Goal: Complete application form: Complete application form

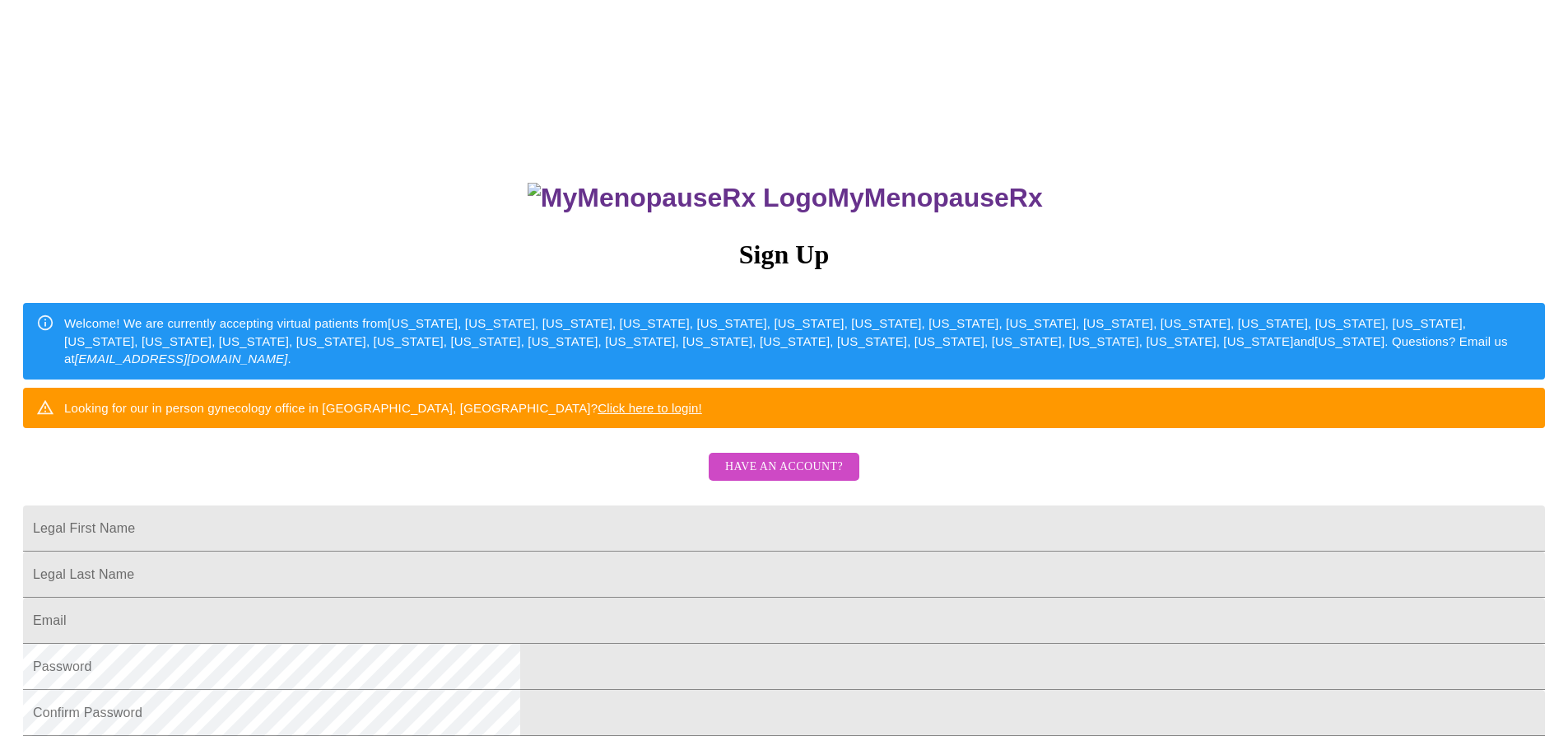
click at [783, 478] on span "Have an account?" at bounding box center [784, 467] width 118 height 21
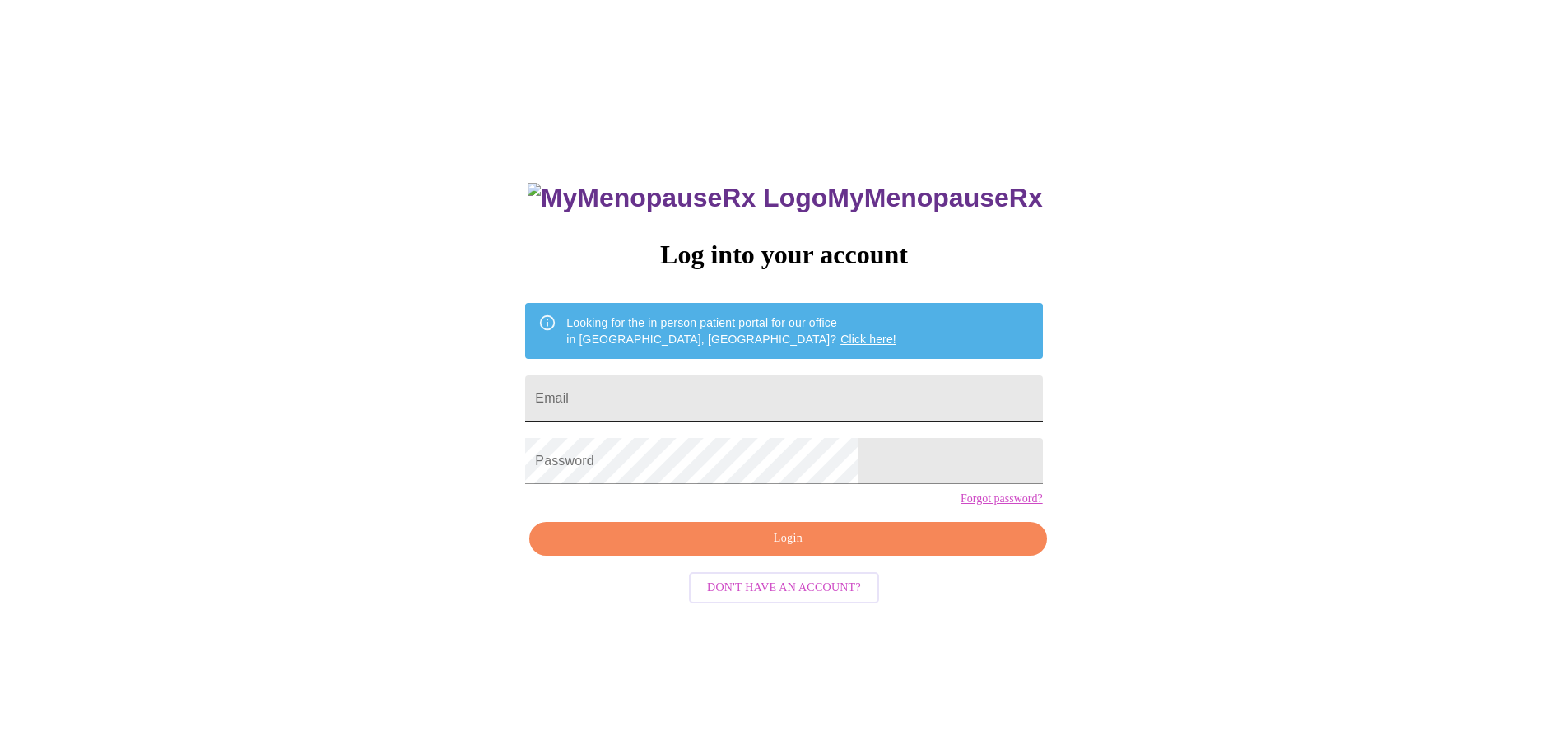
click at [704, 405] on input "Email" at bounding box center [784, 399] width 517 height 46
type input "[EMAIL_ADDRESS][DOMAIN_NAME]"
click at [732, 550] on span "Login" at bounding box center [788, 539] width 479 height 21
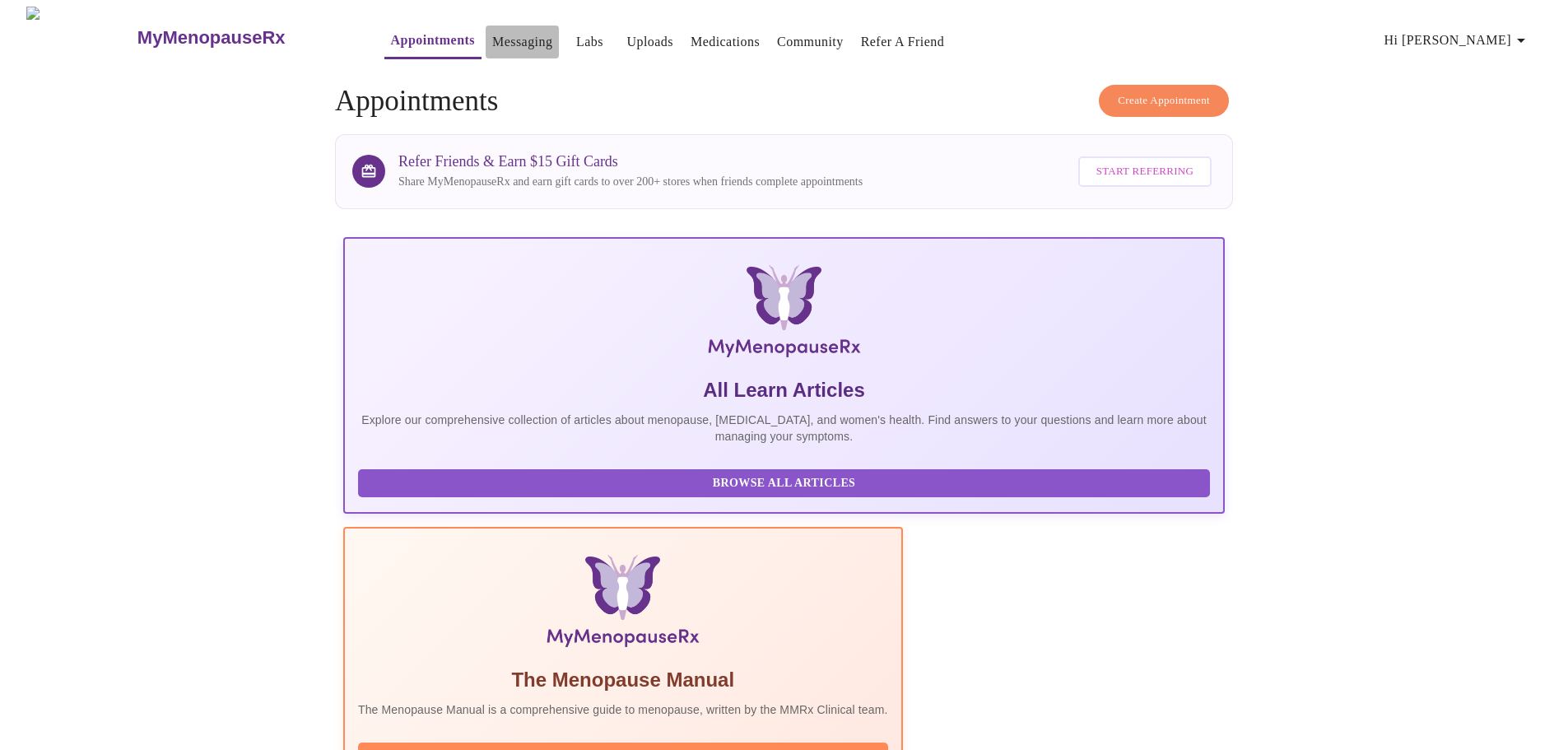
click at [492, 42] on link "Messaging" at bounding box center [522, 42] width 60 height 23
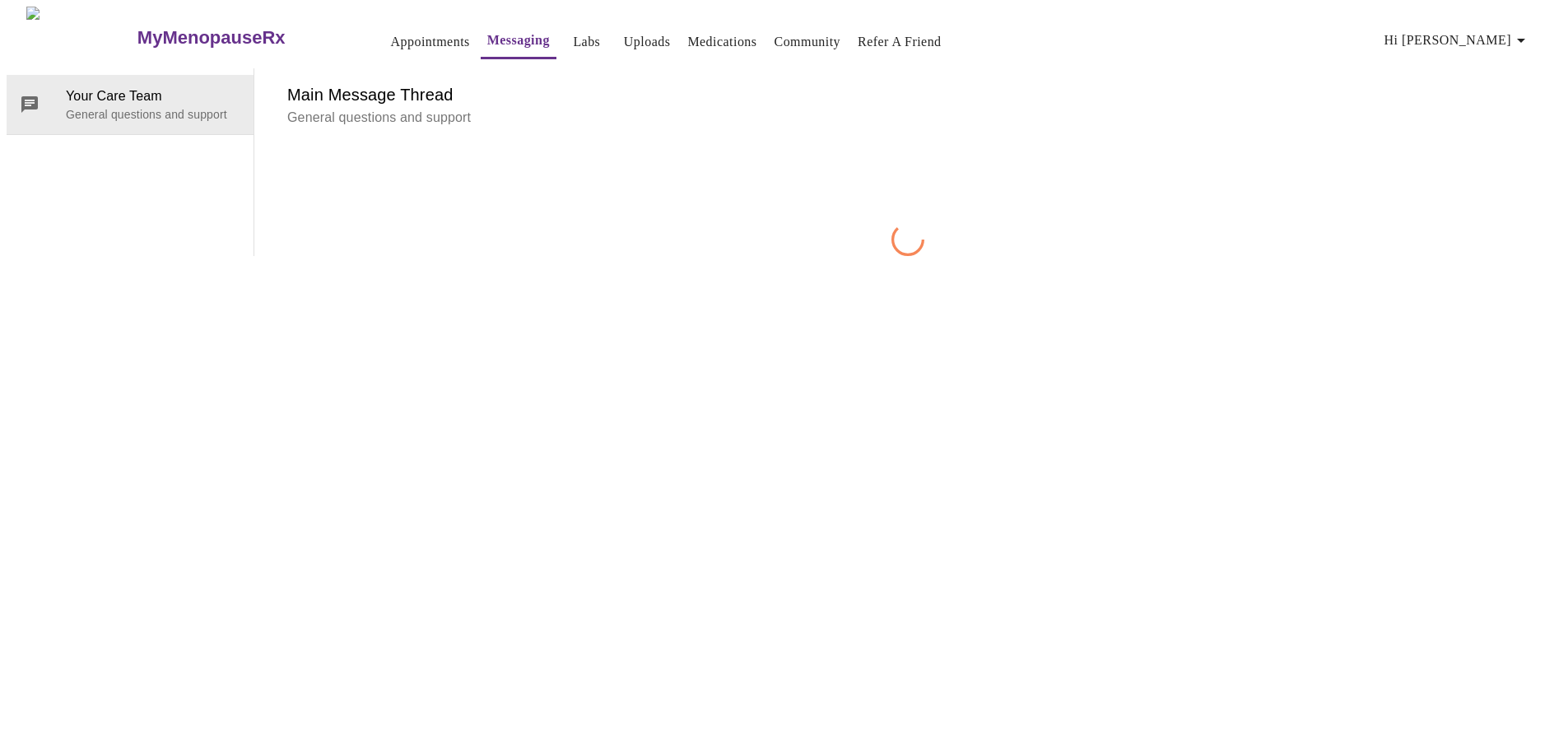
scroll to position [62, 0]
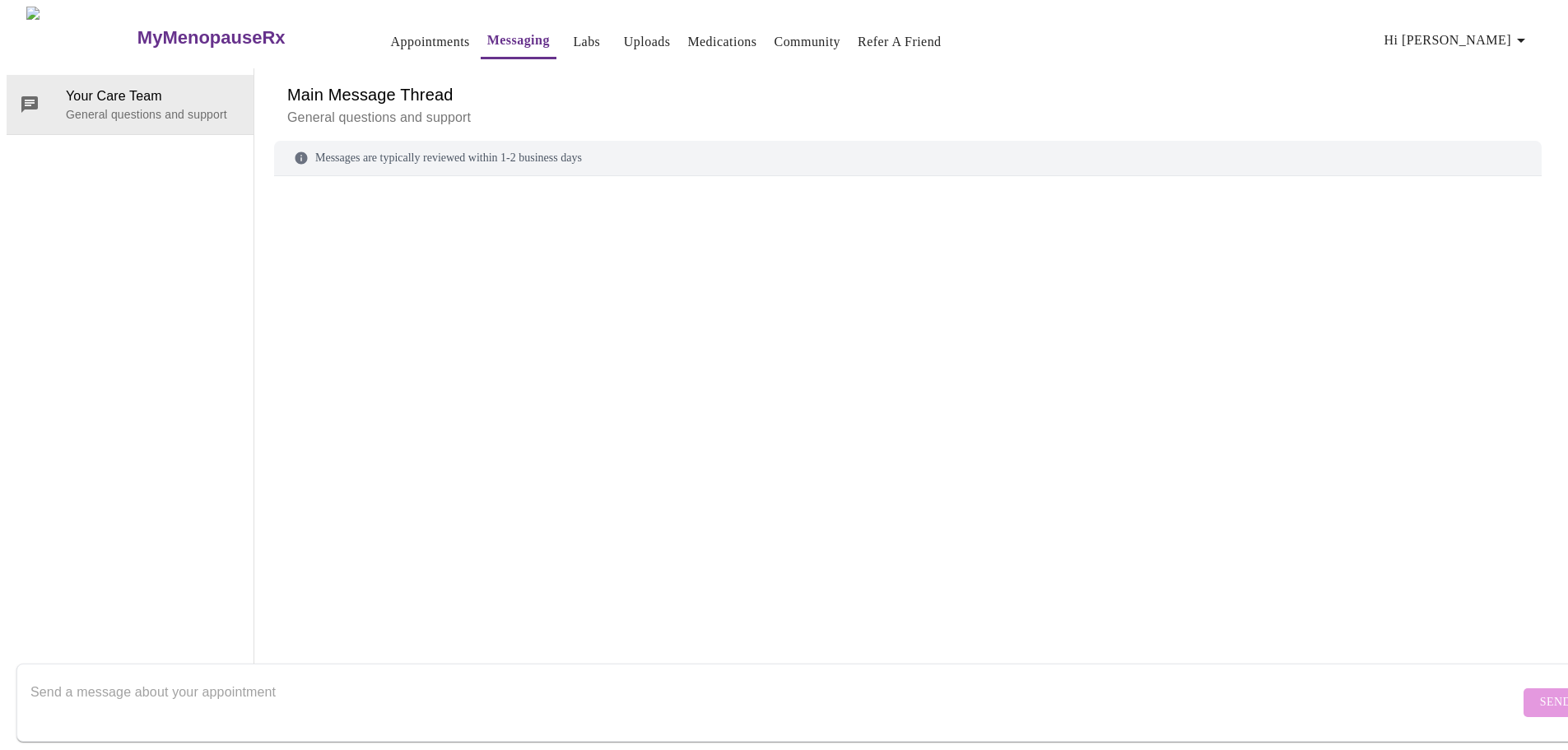
click at [233, 676] on textarea "Send a message about your appointment" at bounding box center [775, 702] width 1489 height 53
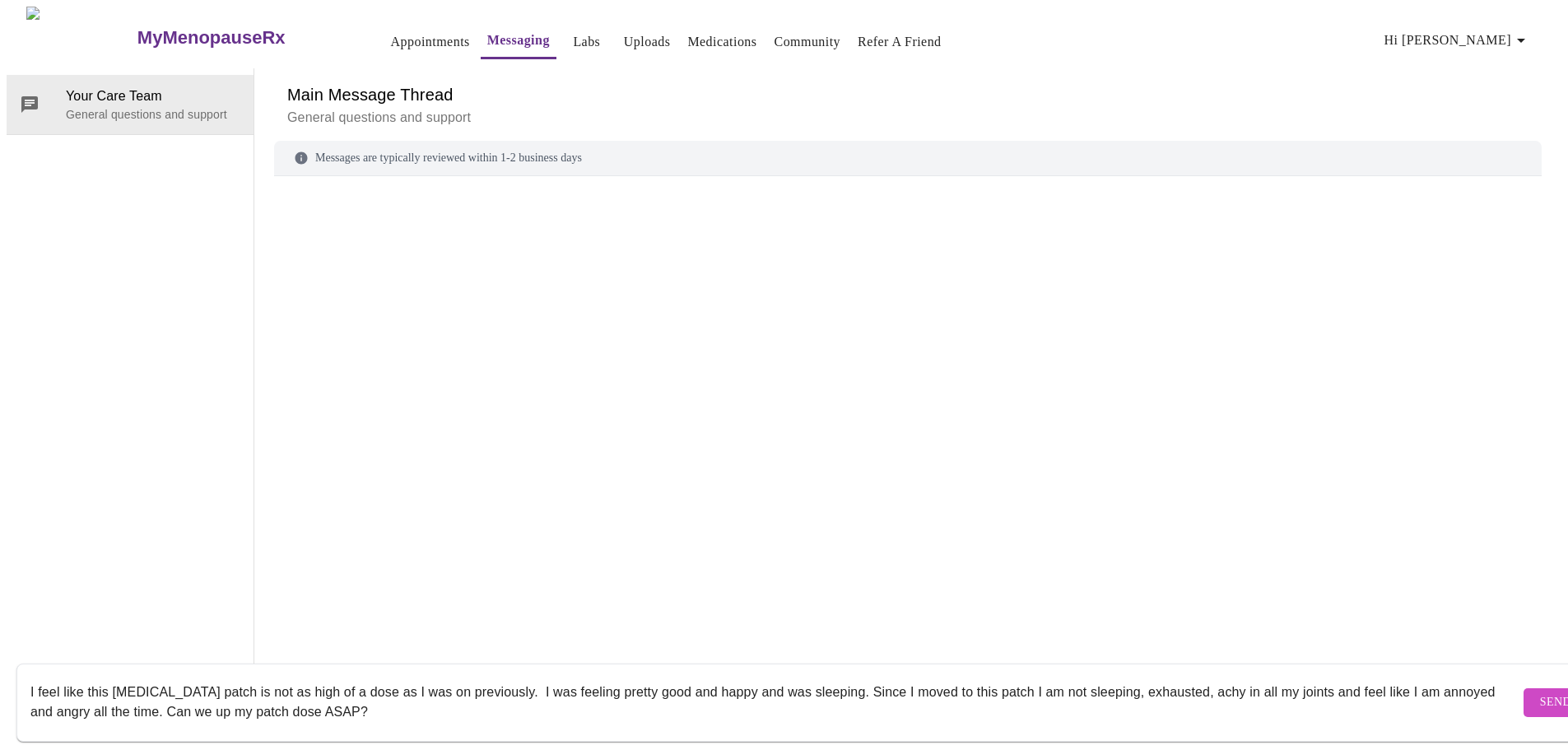
scroll to position [11, 0]
click at [414, 688] on textarea "I feel like this [MEDICAL_DATA] patch is not as high of a dose as I was on prev…" at bounding box center [775, 702] width 1489 height 53
type textarea "I feel like this [MEDICAL_DATA] patch is not as high of a dose as I was on prev…"
click at [1540, 692] on span "Send" at bounding box center [1556, 702] width 31 height 21
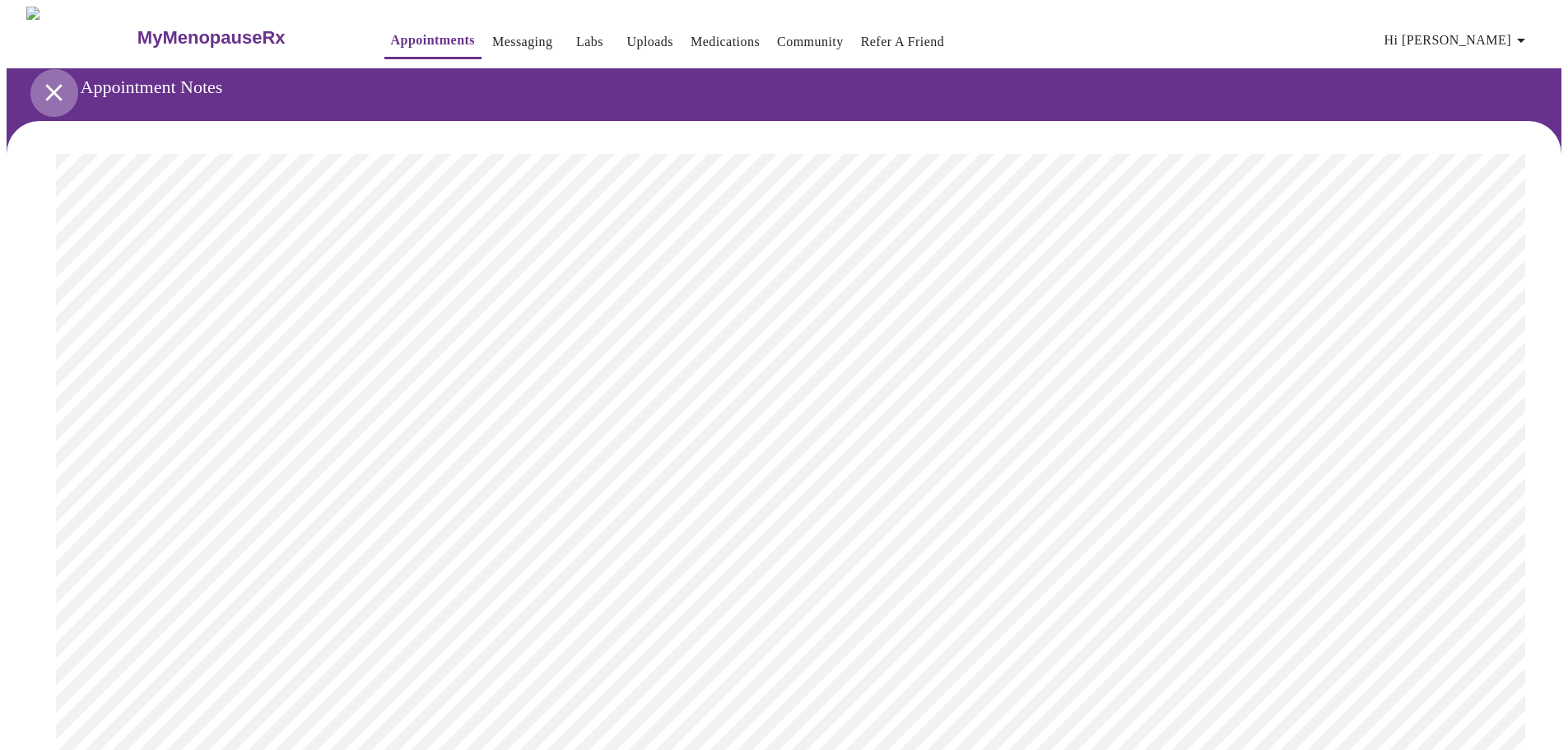
click at [49, 92] on icon "open drawer" at bounding box center [54, 92] width 29 height 29
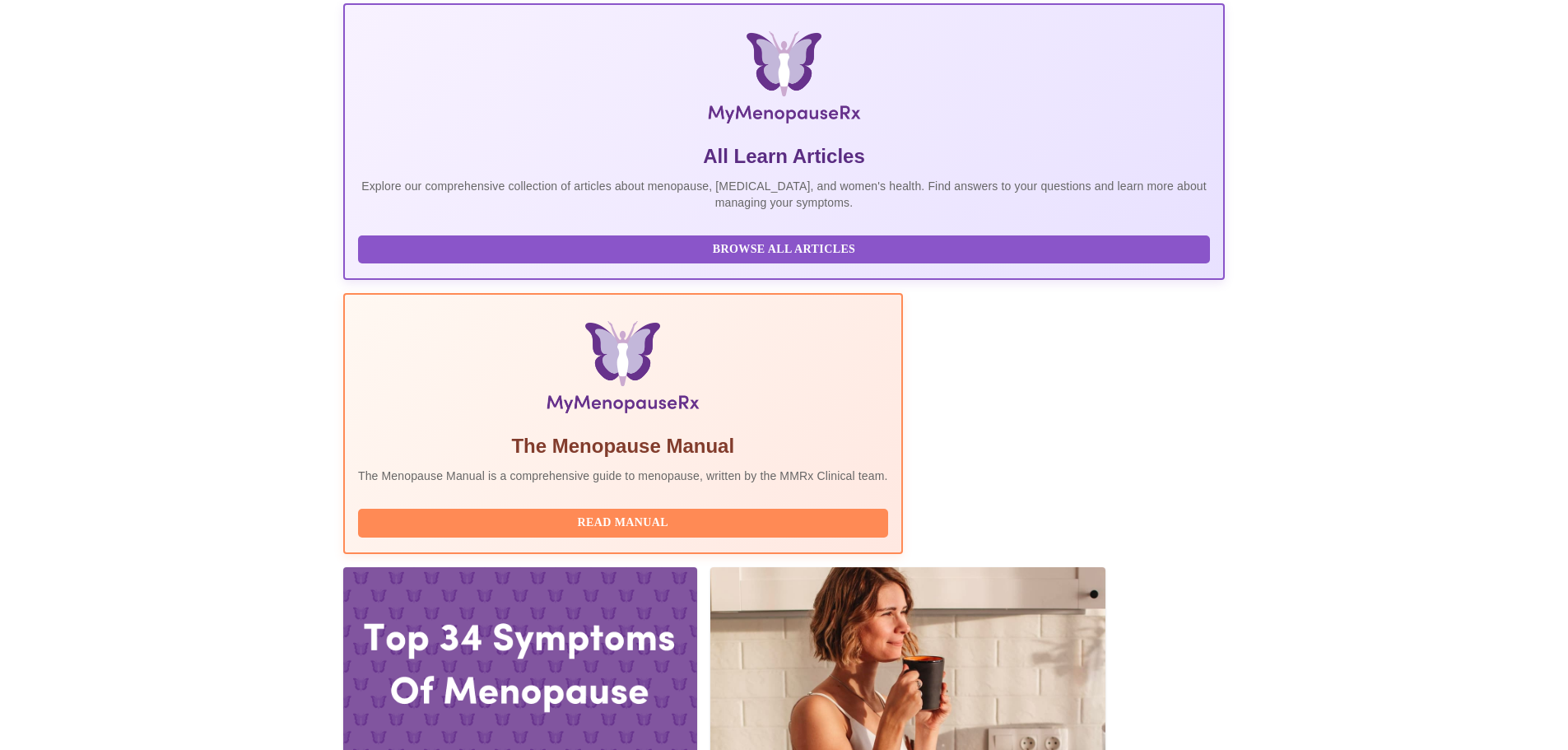
scroll to position [247, 0]
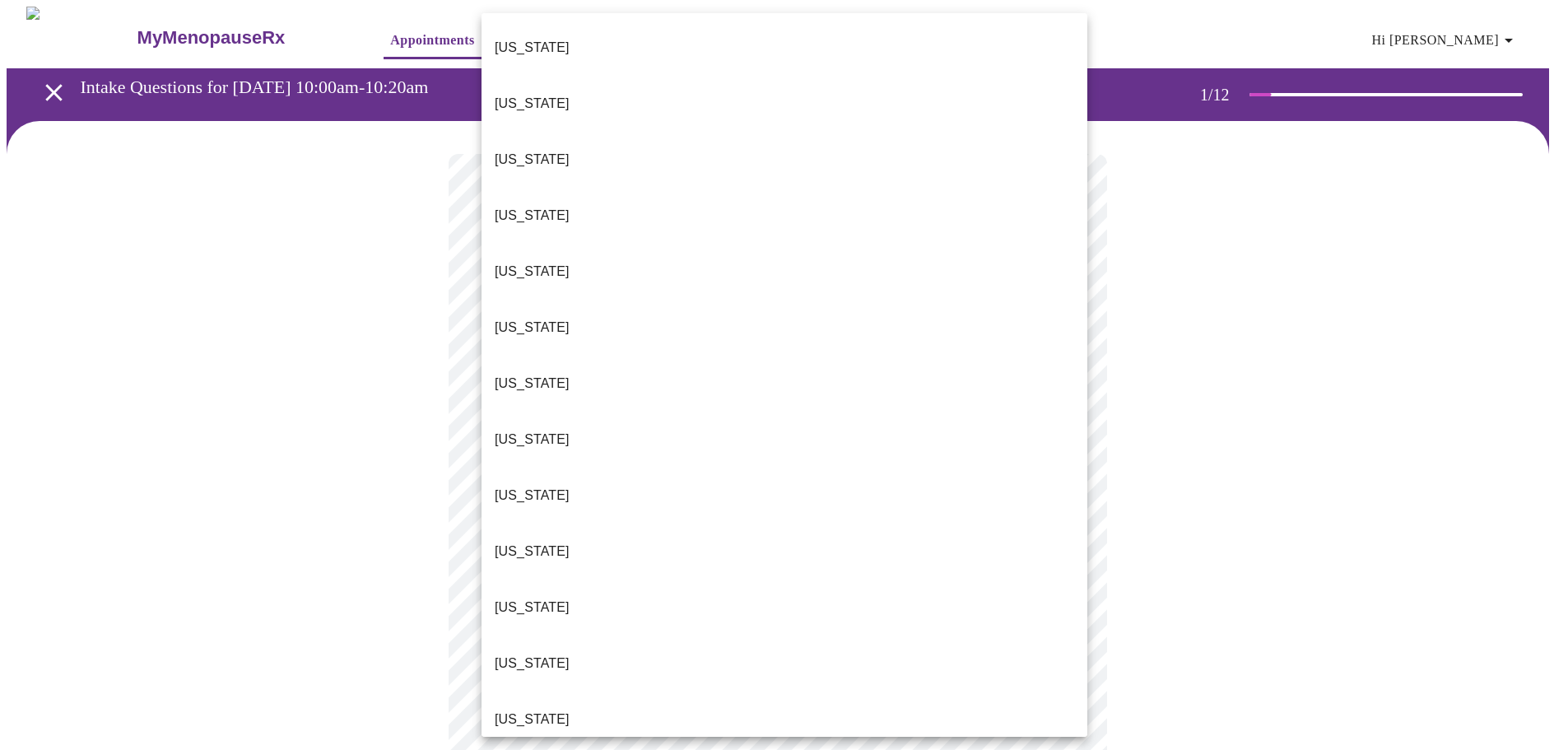
click at [727, 366] on body "MyMenopauseRx Appointments Messaging Labs Uploads Medications Community Refer a…" at bounding box center [784, 758] width 1555 height 1504
click at [531, 710] on p "Illinois" at bounding box center [532, 719] width 75 height 20
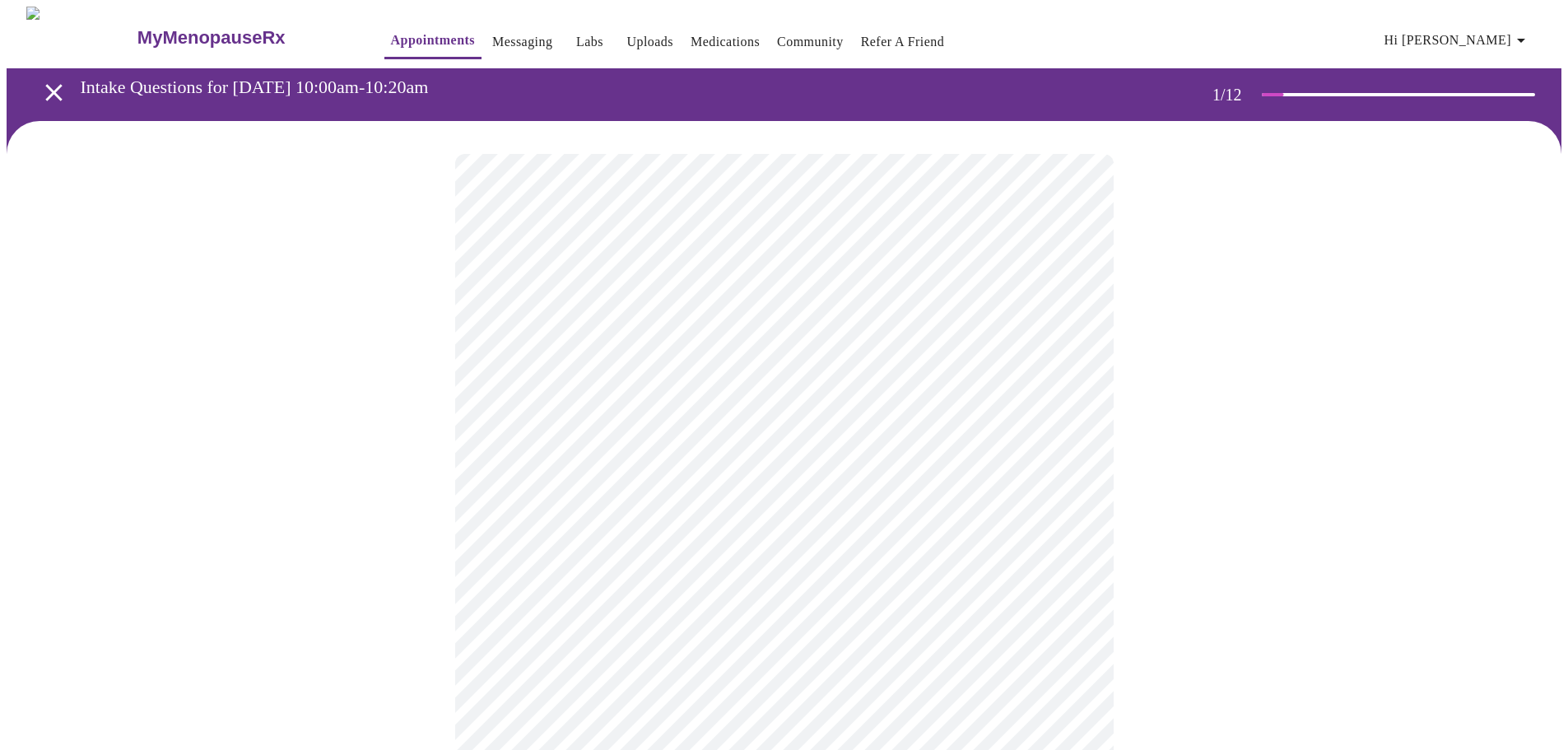
click at [621, 476] on body "MyMenopauseRx Appointments Messaging Labs Uploads Medications Community Refer a…" at bounding box center [784, 753] width 1555 height 1494
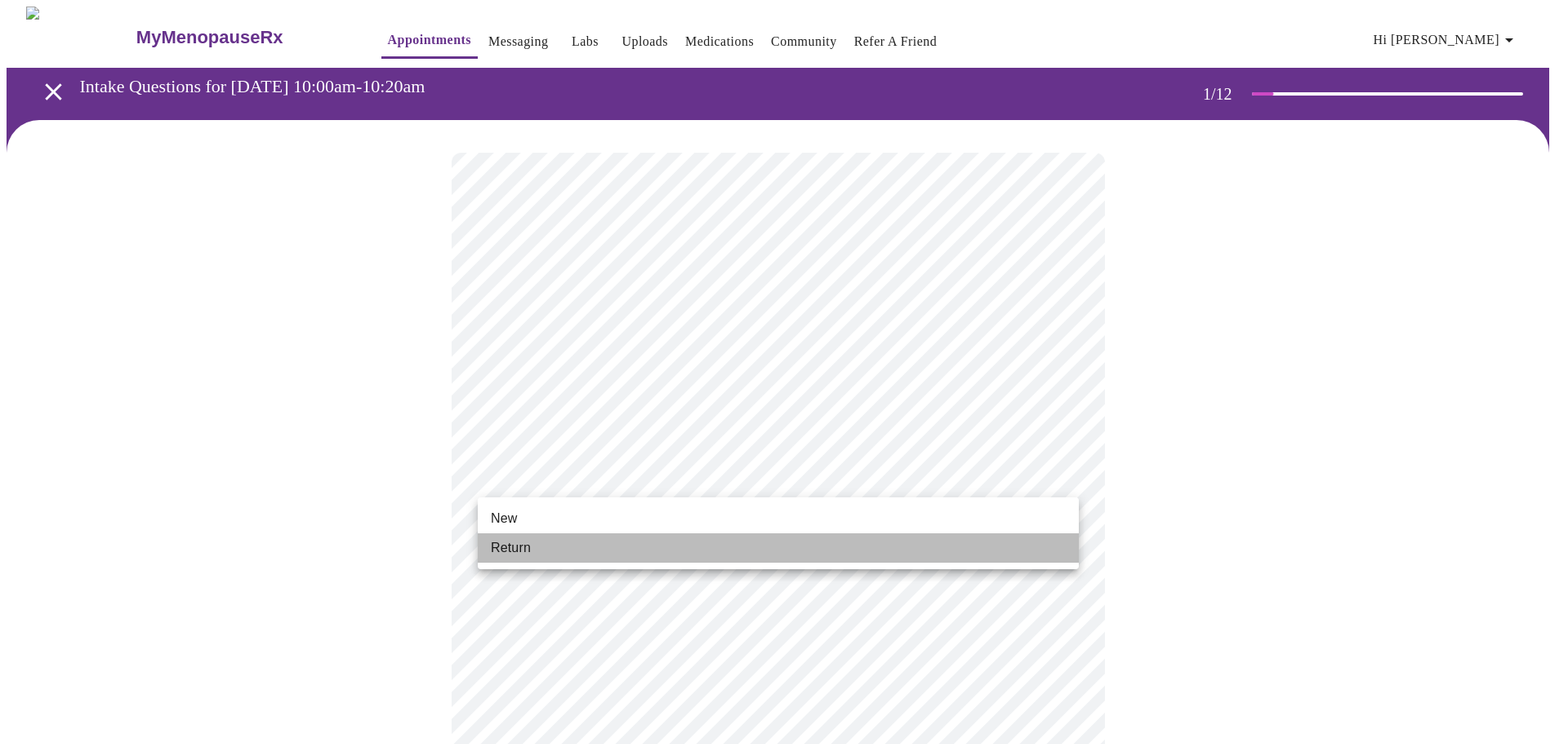
click at [555, 543] on li "Return" at bounding box center [778, 548] width 602 height 29
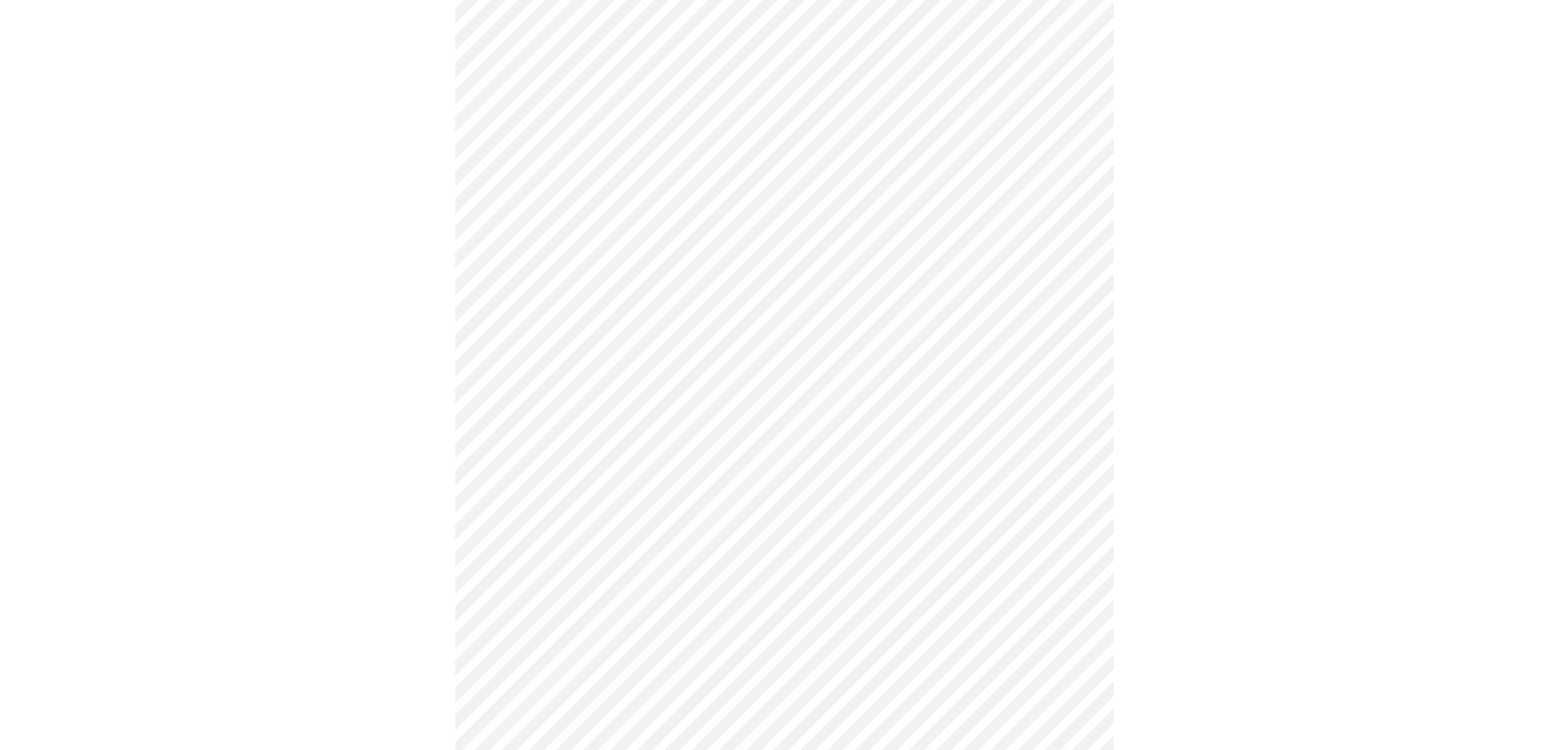
scroll to position [412, 0]
click at [635, 468] on body "MyMenopauseRx Appointments Messaging Labs Uploads Medications Community Refer a…" at bounding box center [784, 611] width 1555 height 2031
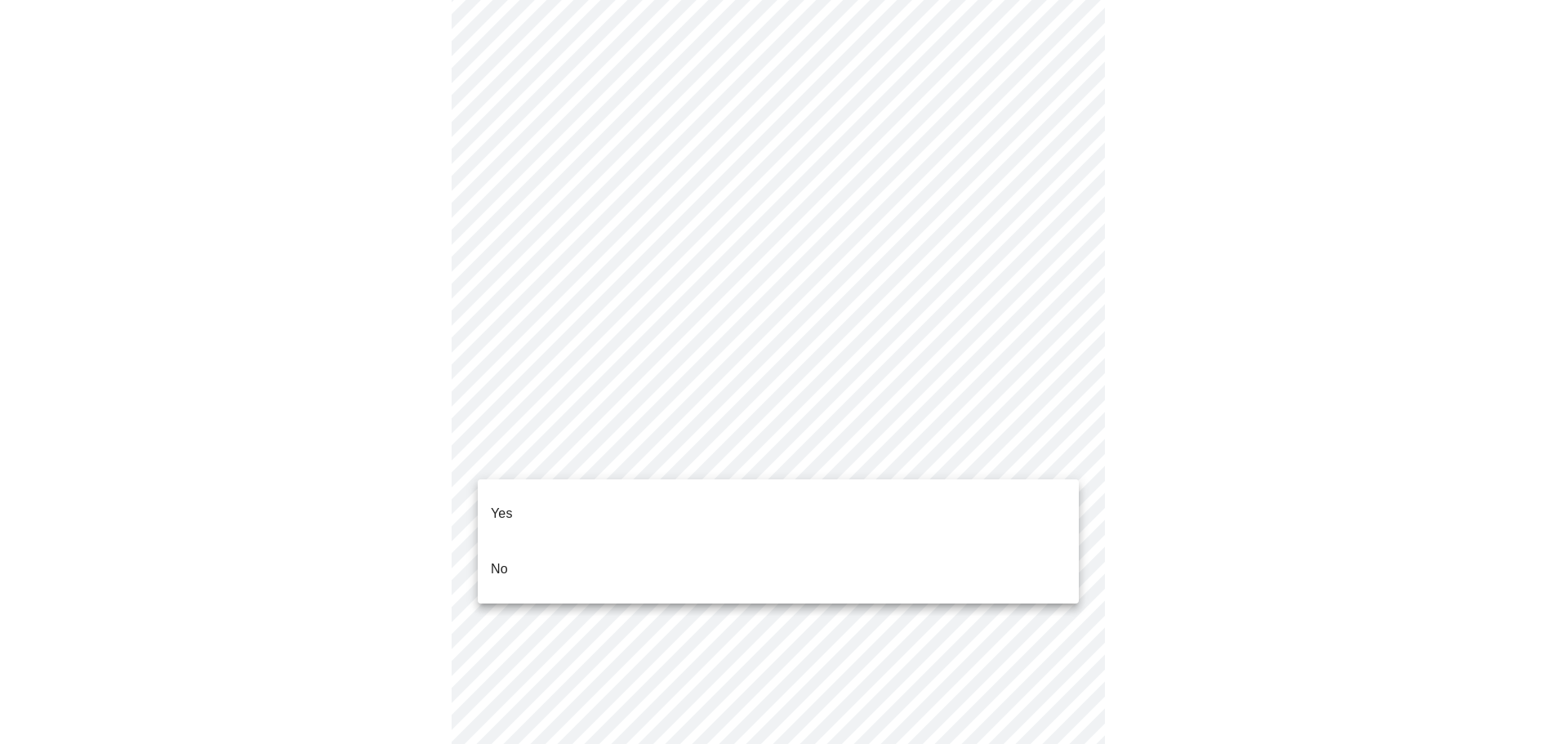
click at [609, 497] on li "Yes" at bounding box center [778, 514] width 602 height 56
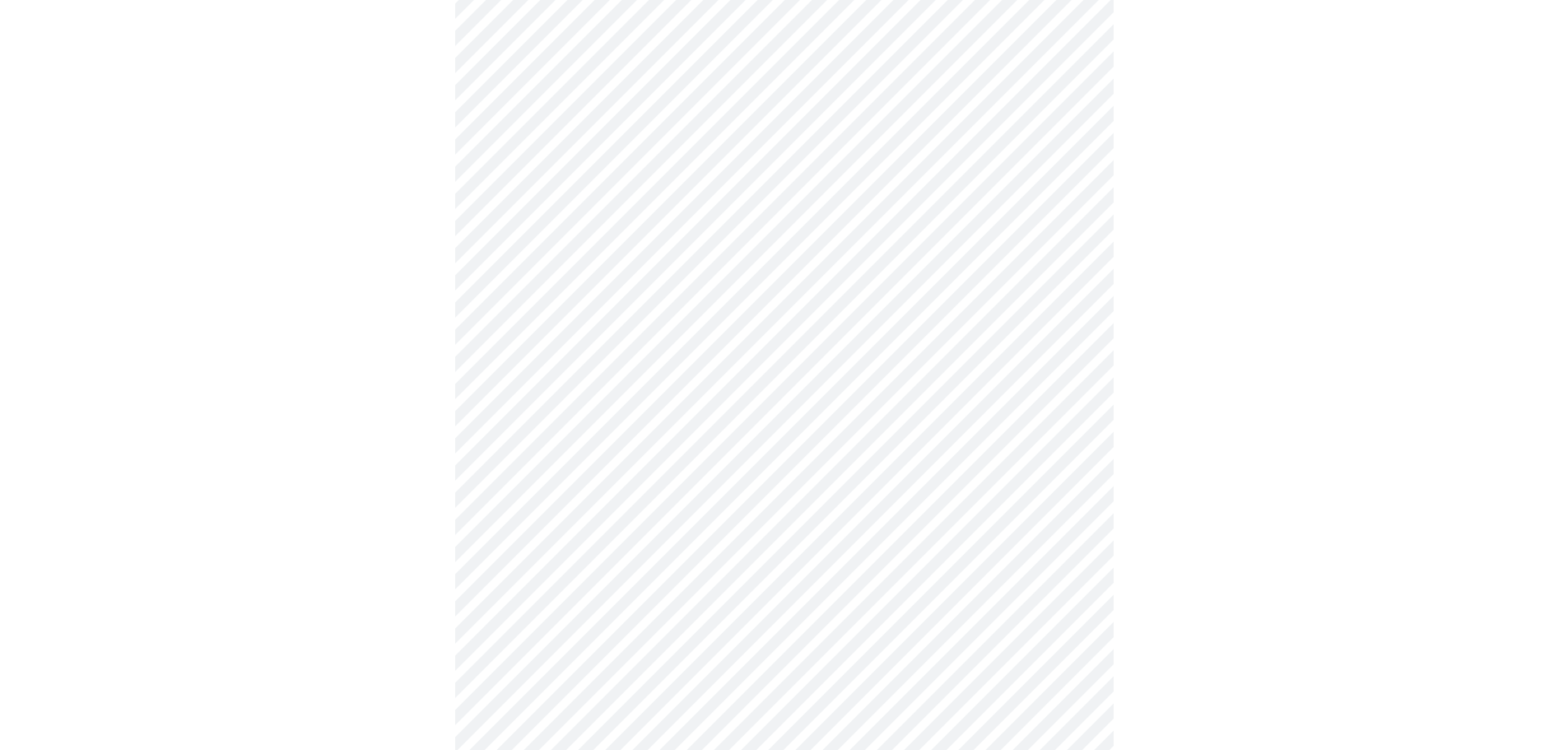
scroll to position [577, 0]
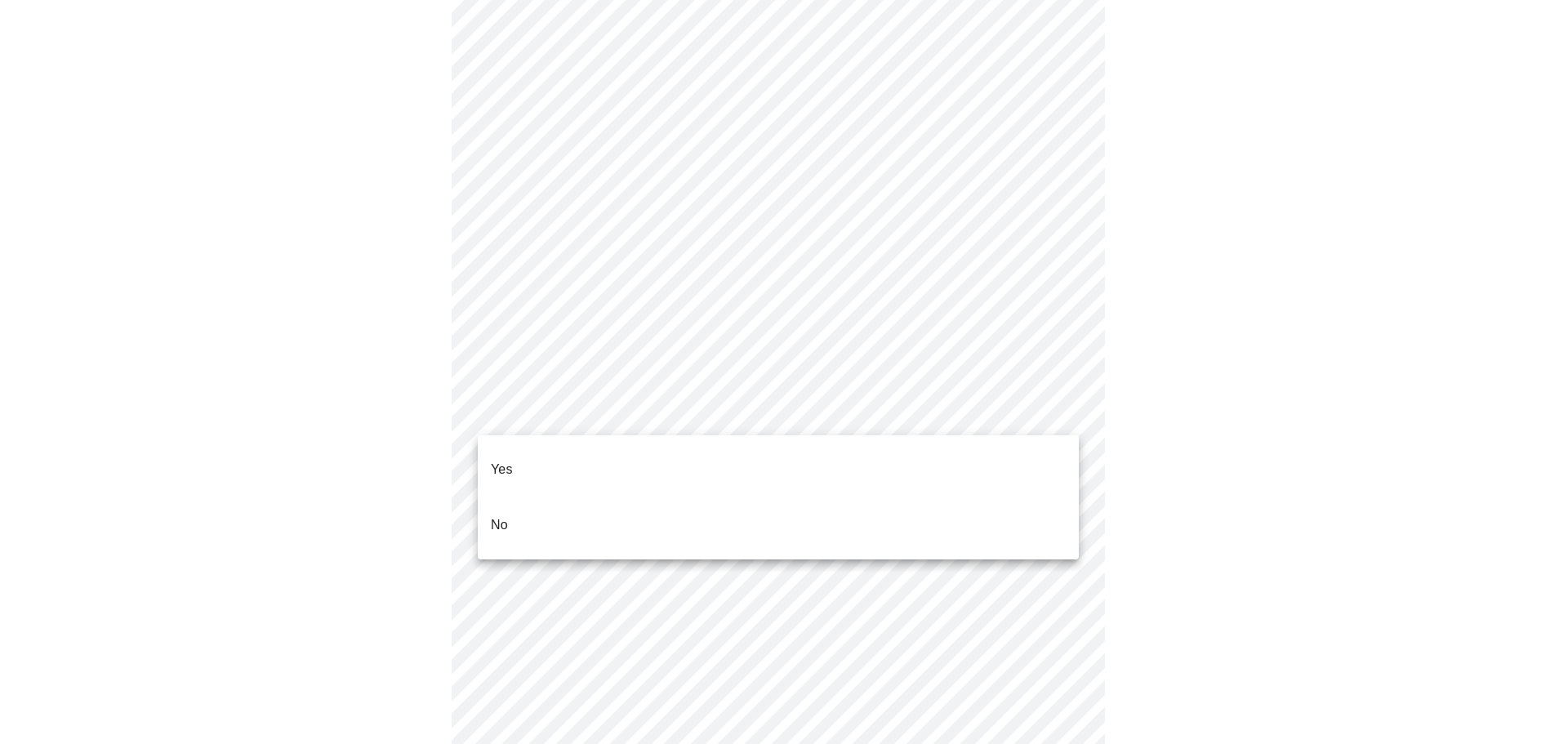
click at [628, 423] on body "MyMenopauseRx Appointments Messaging Labs Uploads Medications Community Refer a…" at bounding box center [784, 437] width 1555 height 2005
click at [599, 468] on li "Yes" at bounding box center [778, 470] width 602 height 56
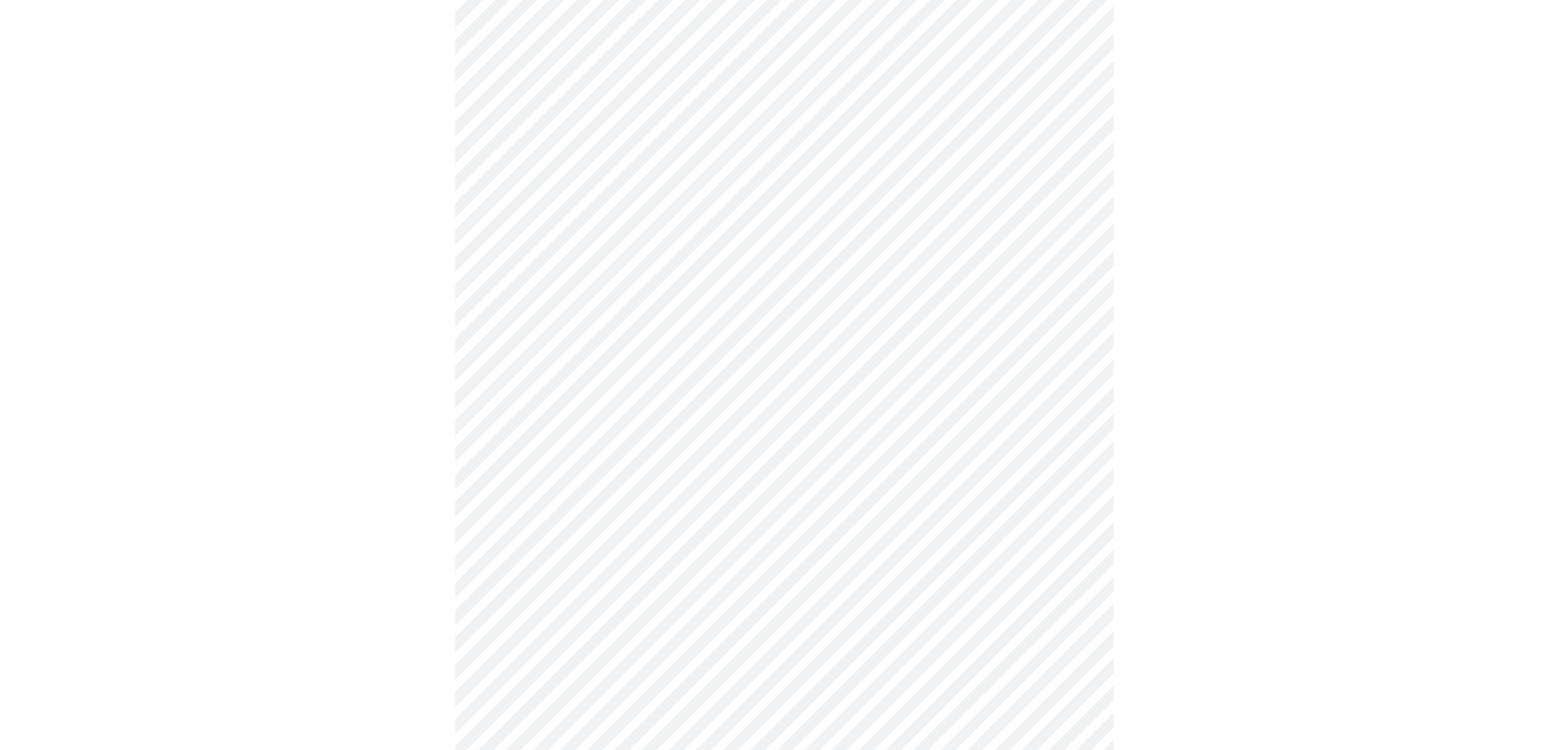
click at [592, 534] on body "MyMenopauseRx Appointments Messaging Labs Uploads Medications Community Refer a…" at bounding box center [784, 436] width 1555 height 2012
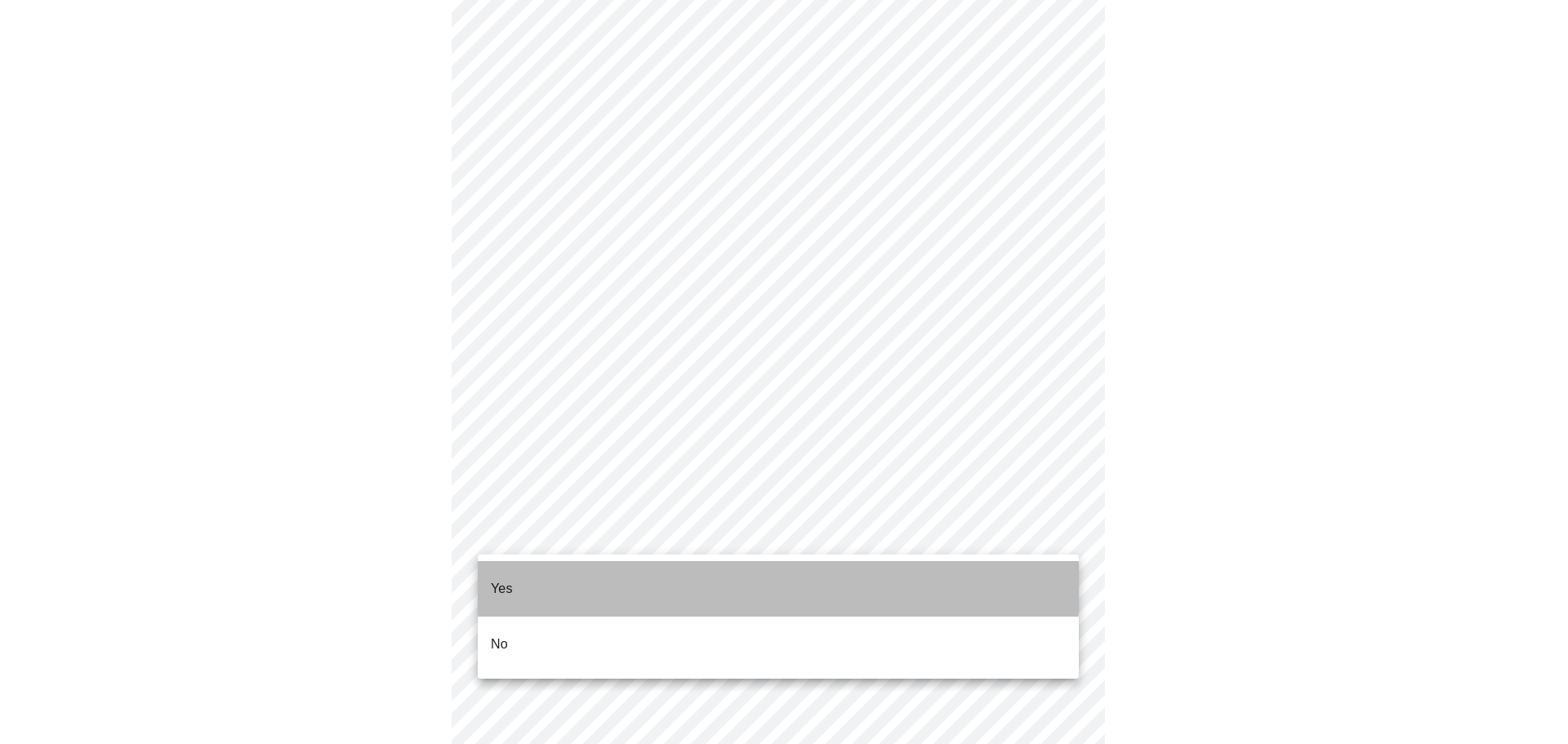
click at [551, 571] on li "Yes" at bounding box center [778, 589] width 602 height 56
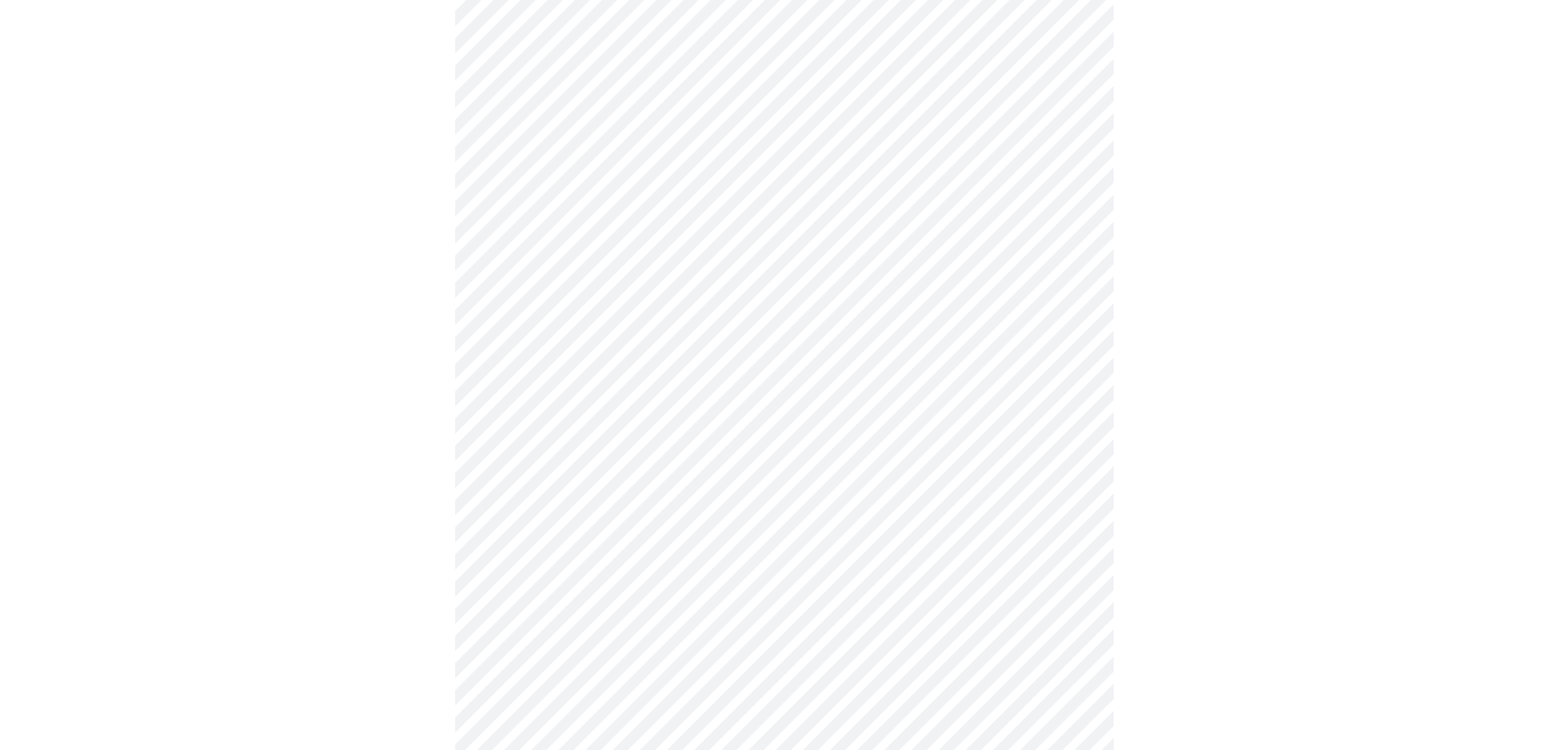
scroll to position [823, 0]
click at [630, 407] on body "MyMenopauseRx Appointments Messaging Labs Uploads Medications Community Refer a…" at bounding box center [784, 184] width 1555 height 2002
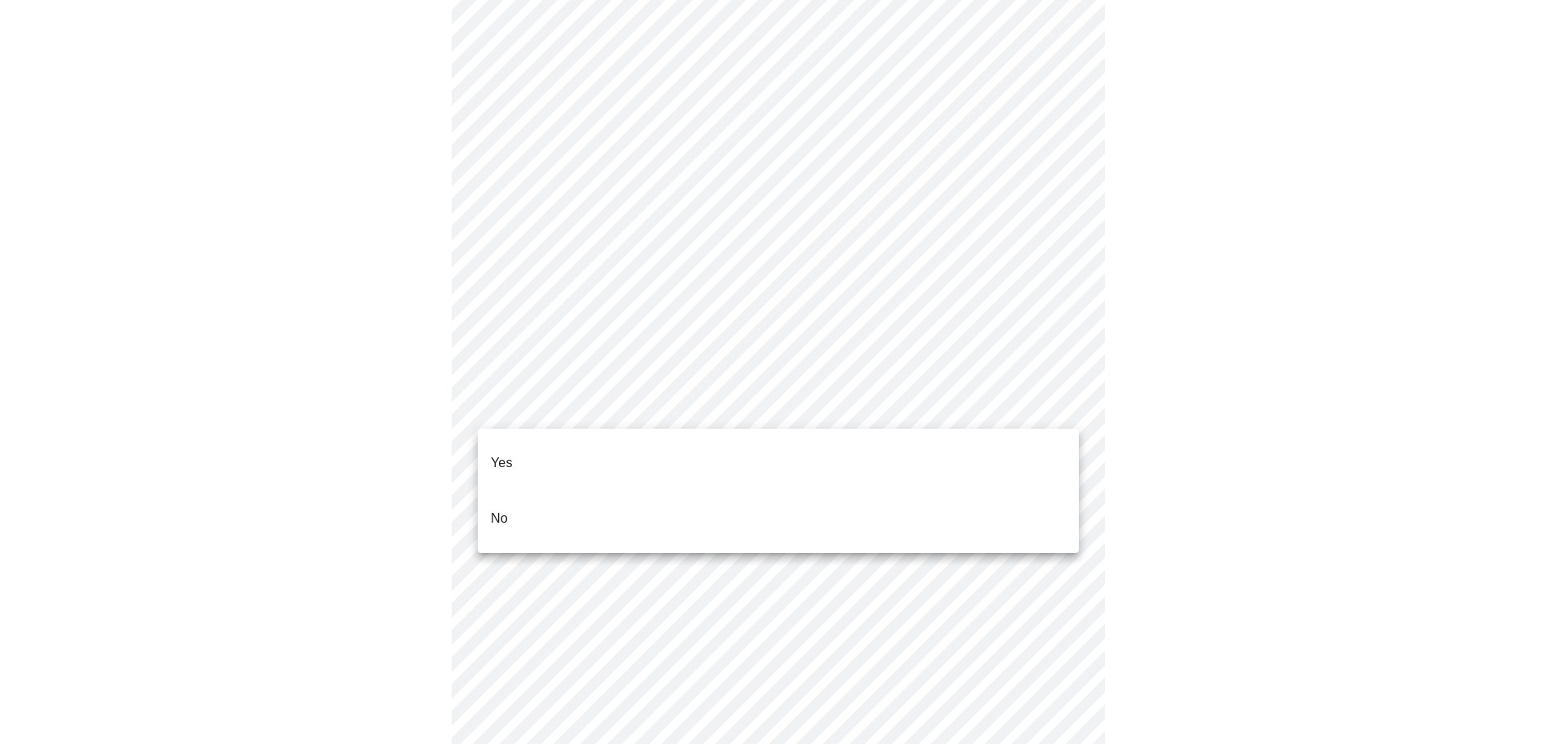
click at [594, 441] on li "Yes" at bounding box center [778, 463] width 602 height 56
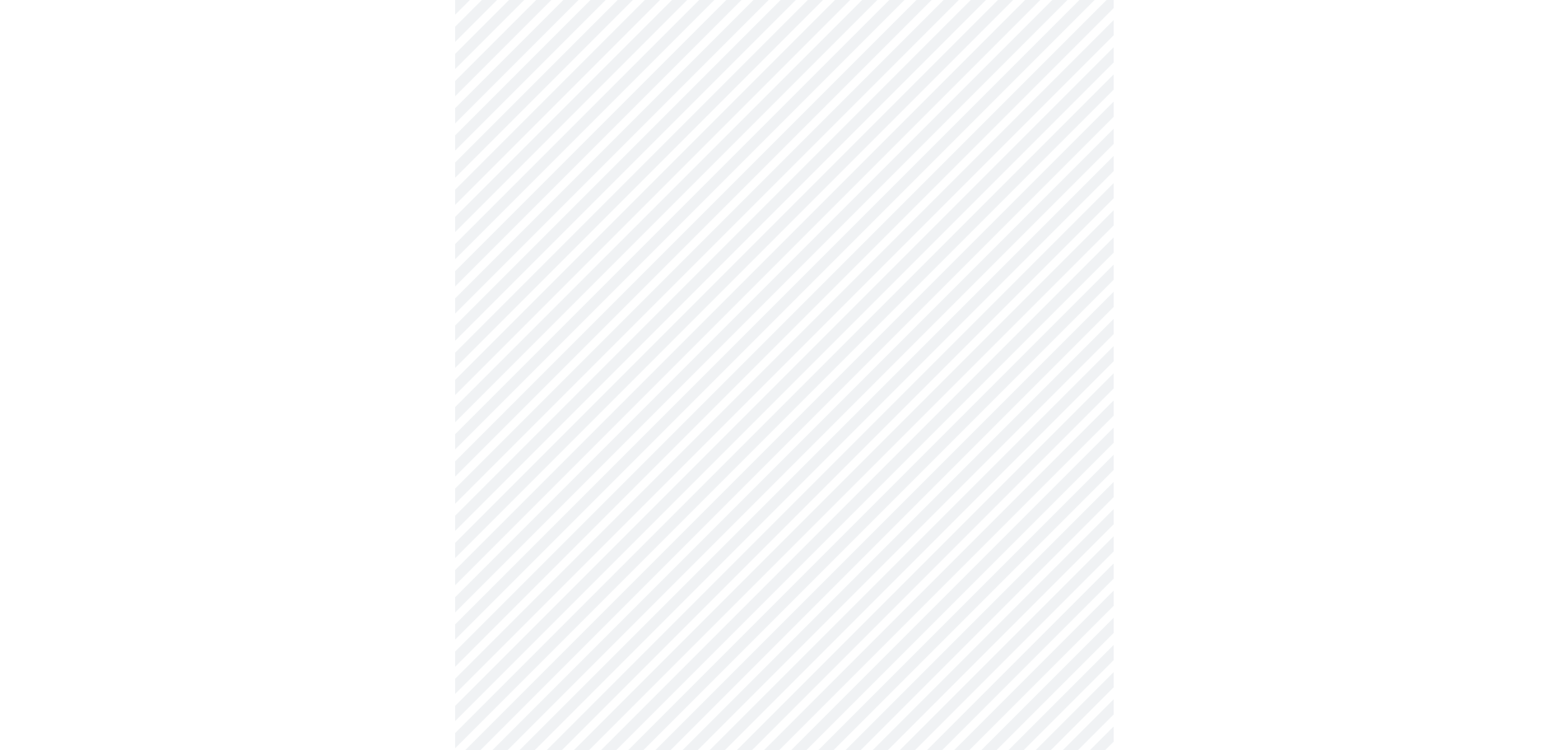
scroll to position [0, 0]
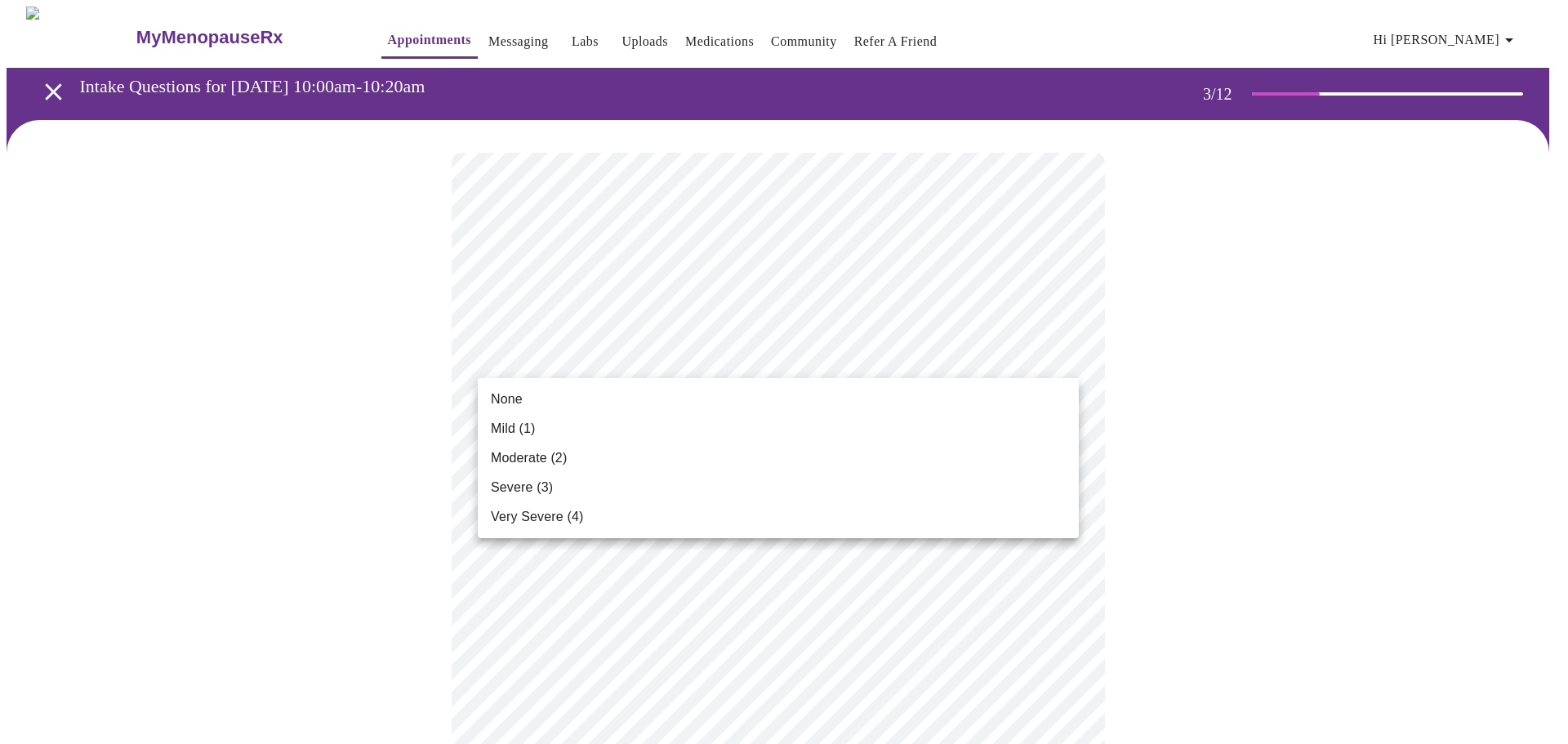
click at [519, 432] on span "Mild (1)" at bounding box center [513, 429] width 45 height 20
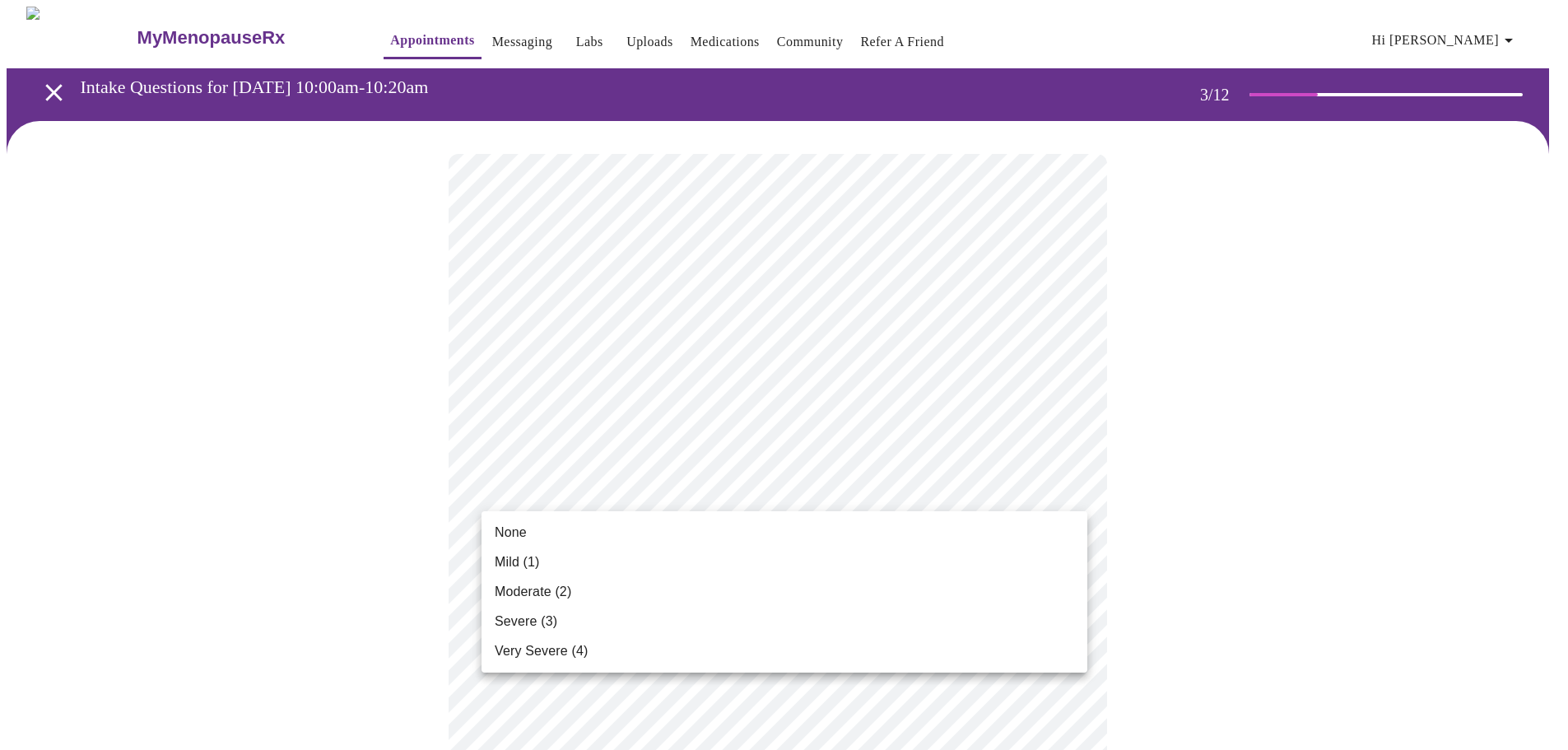
click at [518, 540] on span "None" at bounding box center [511, 533] width 32 height 20
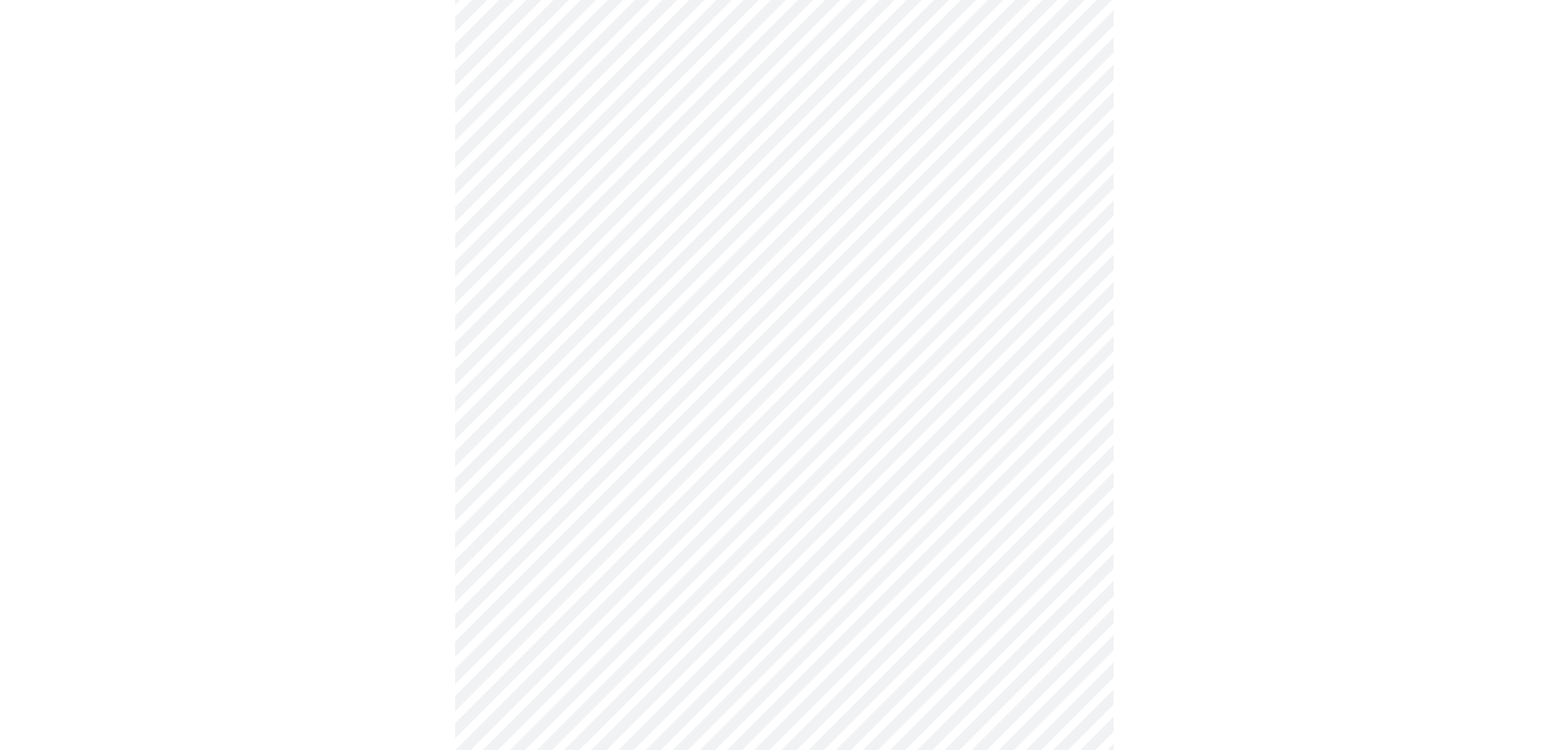
scroll to position [329, 0]
click at [626, 281] on body "MyMenopauseRx Appointments Messaging Labs Uploads Medications Community Refer a…" at bounding box center [784, 749] width 1555 height 2144
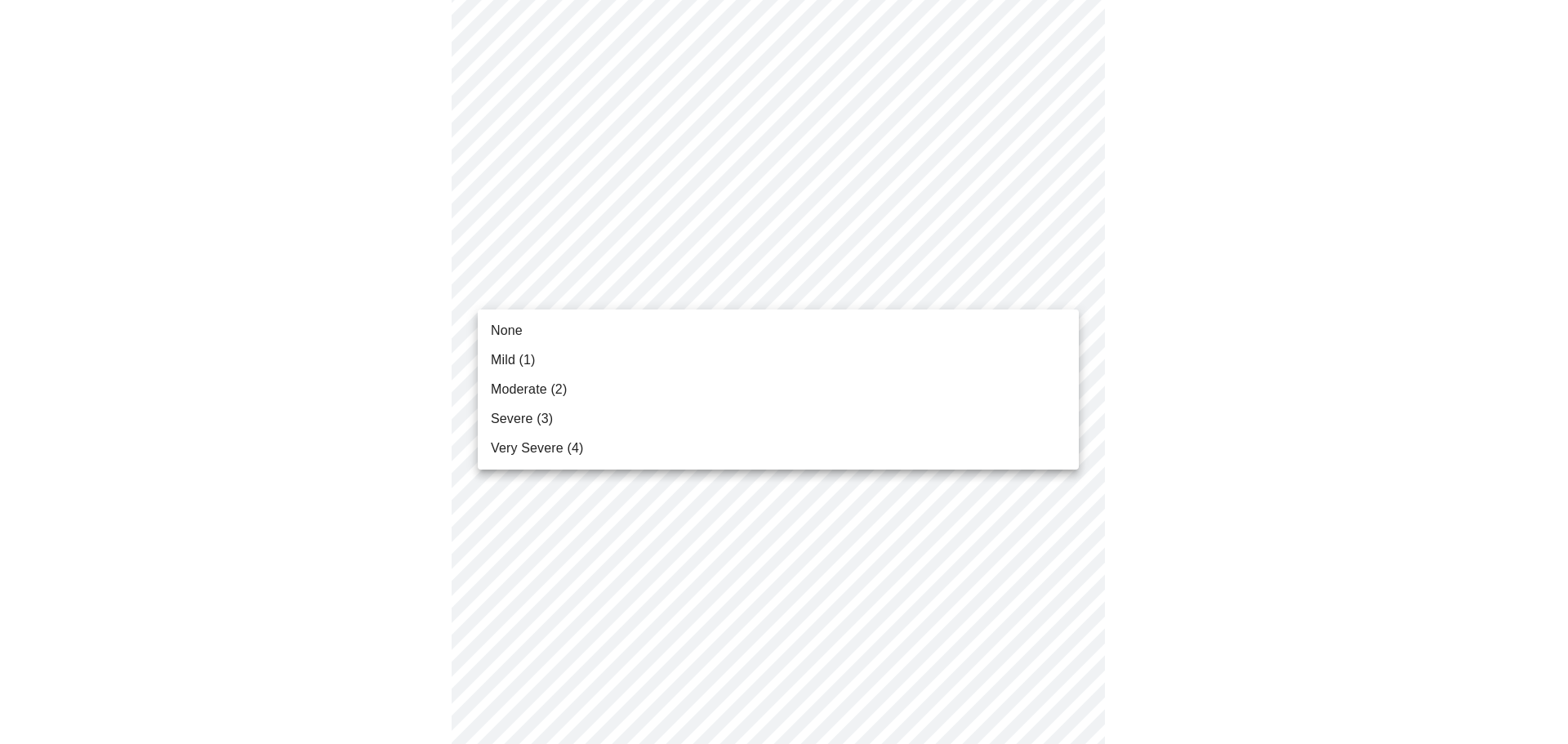
click at [566, 426] on li "Severe (3)" at bounding box center [778, 419] width 602 height 29
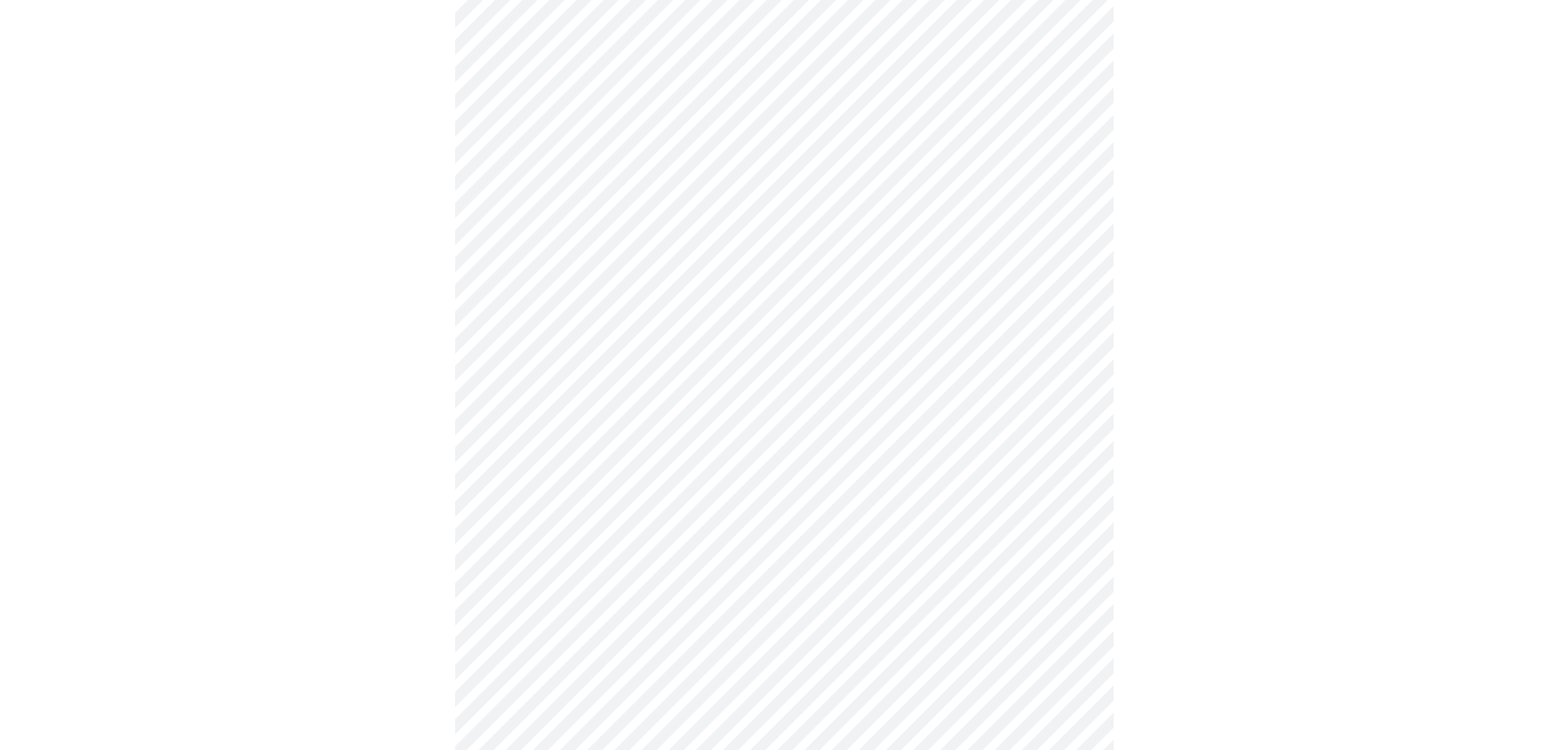
scroll to position [494, 0]
click at [597, 380] on body "MyMenopauseRx Appointments Messaging Labs Uploads Medications Community Refer a…" at bounding box center [784, 573] width 1555 height 2121
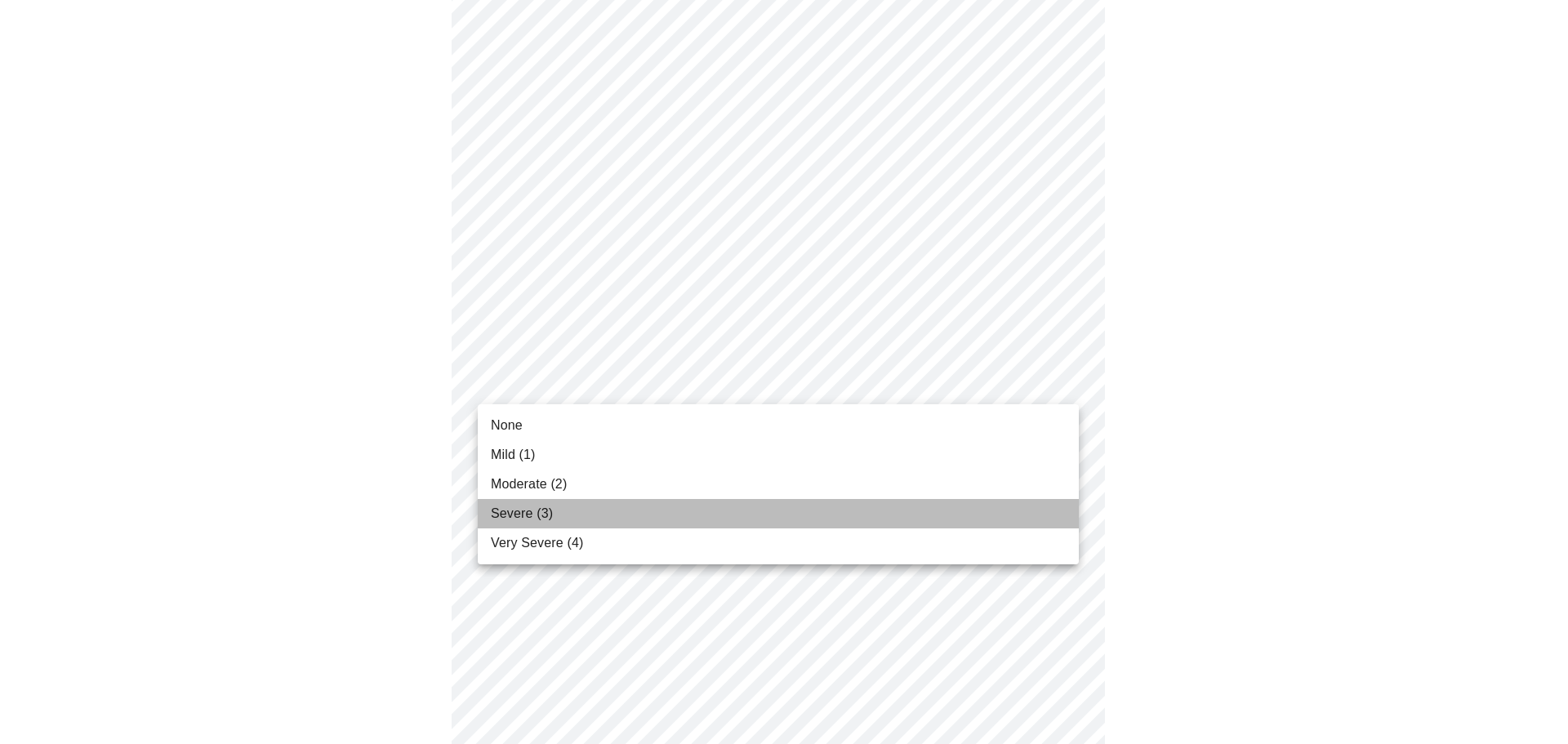
click at [552, 518] on li "Severe (3)" at bounding box center [778, 514] width 602 height 29
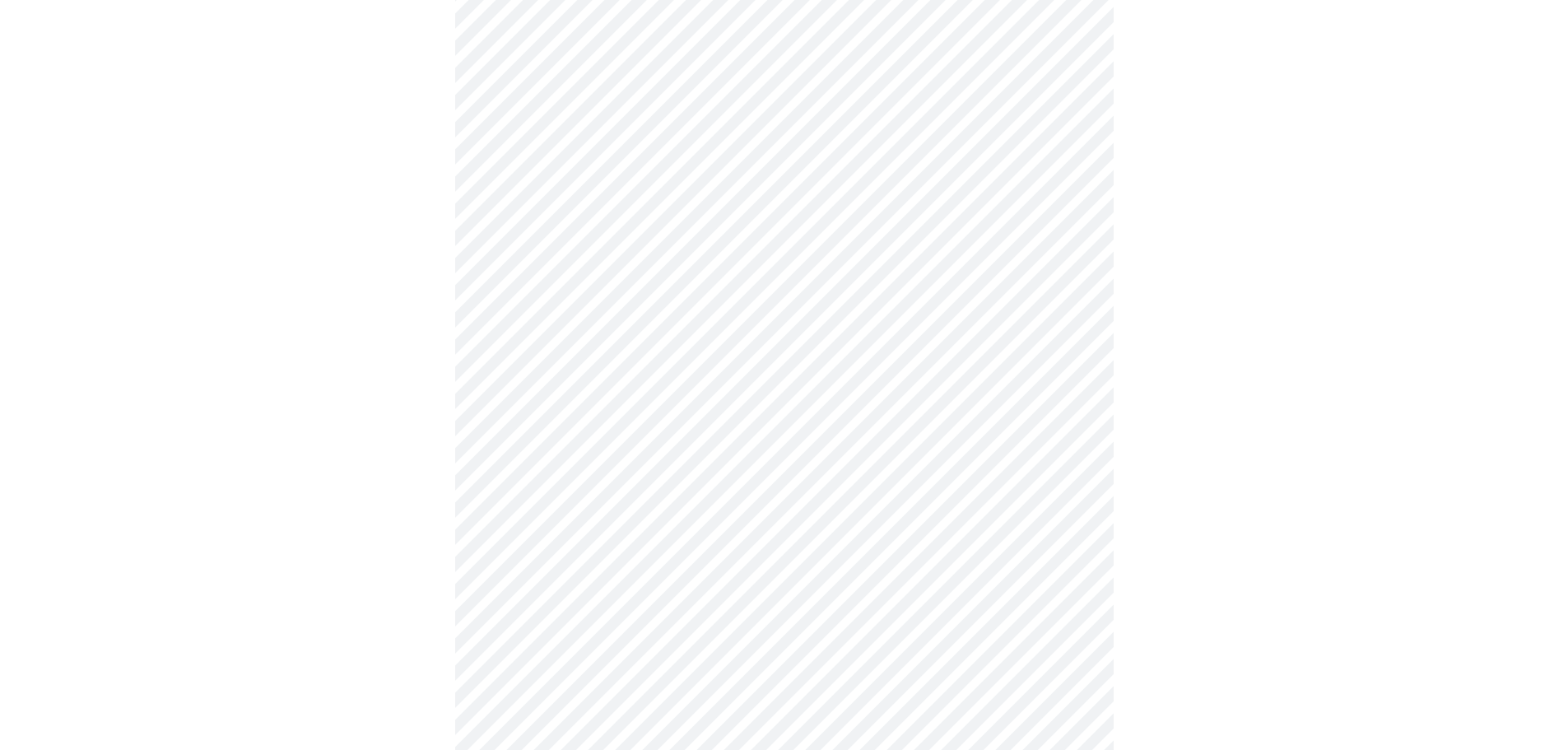
scroll to position [577, 0]
click at [585, 422] on body "MyMenopauseRx Appointments Messaging Labs Uploads Medications Community Refer a…" at bounding box center [784, 479] width 1555 height 2098
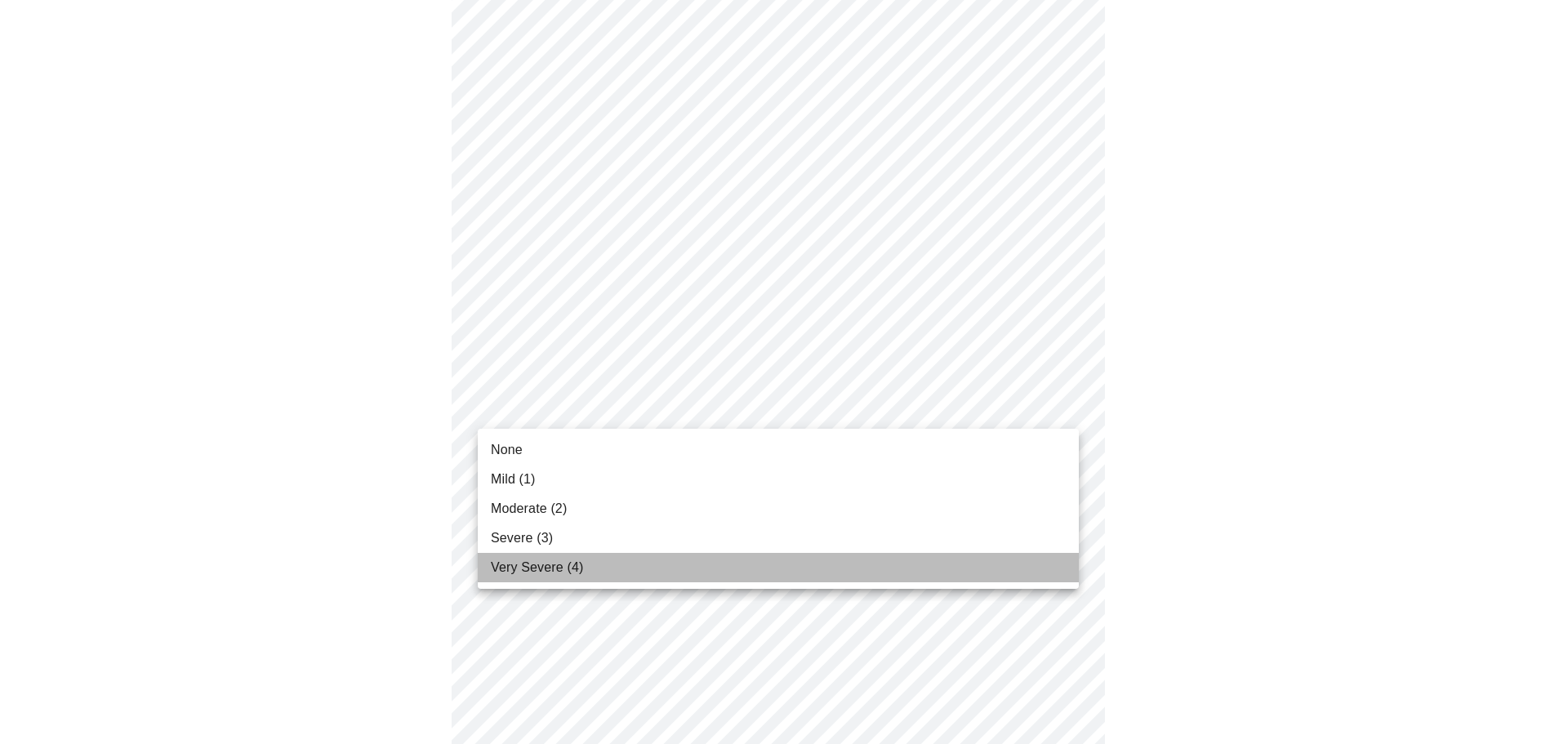
click at [550, 560] on span "Very Severe (4)" at bounding box center [537, 568] width 92 height 20
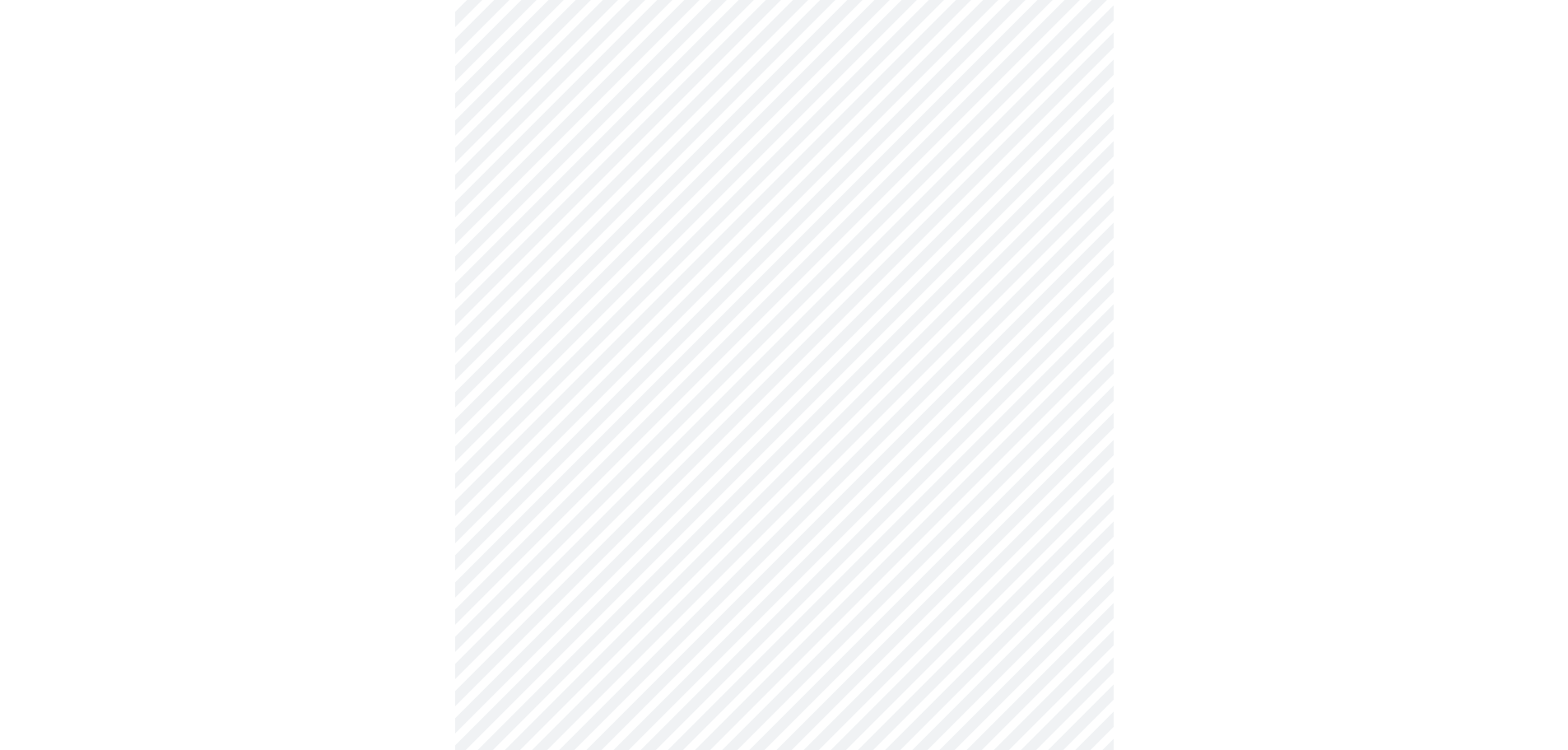
scroll to position [741, 0]
click at [611, 373] on body "MyMenopauseRx Appointments Messaging Labs Uploads Medications Community Refer a…" at bounding box center [790, 303] width 1567 height 2075
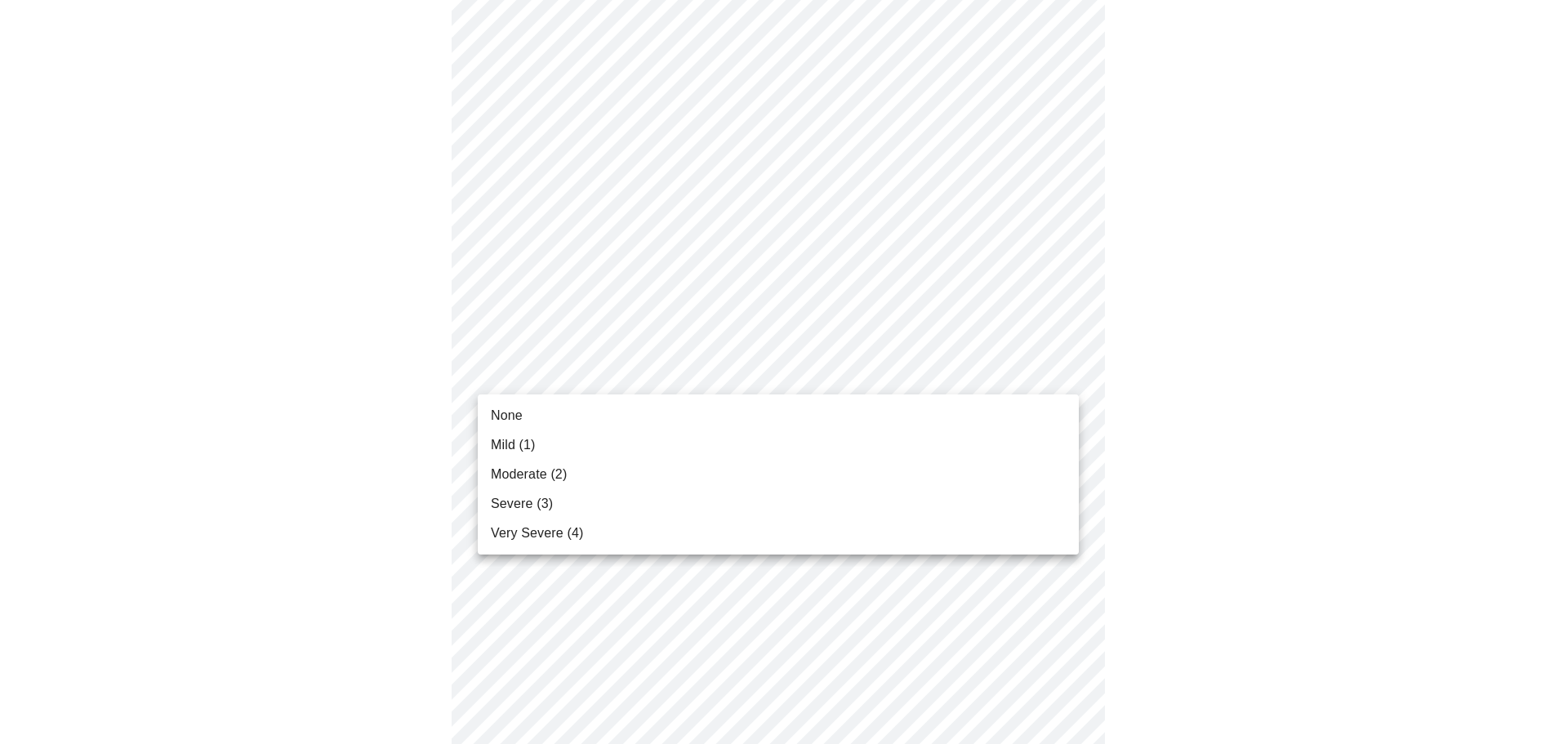
click at [559, 495] on li "Severe (3)" at bounding box center [778, 504] width 602 height 29
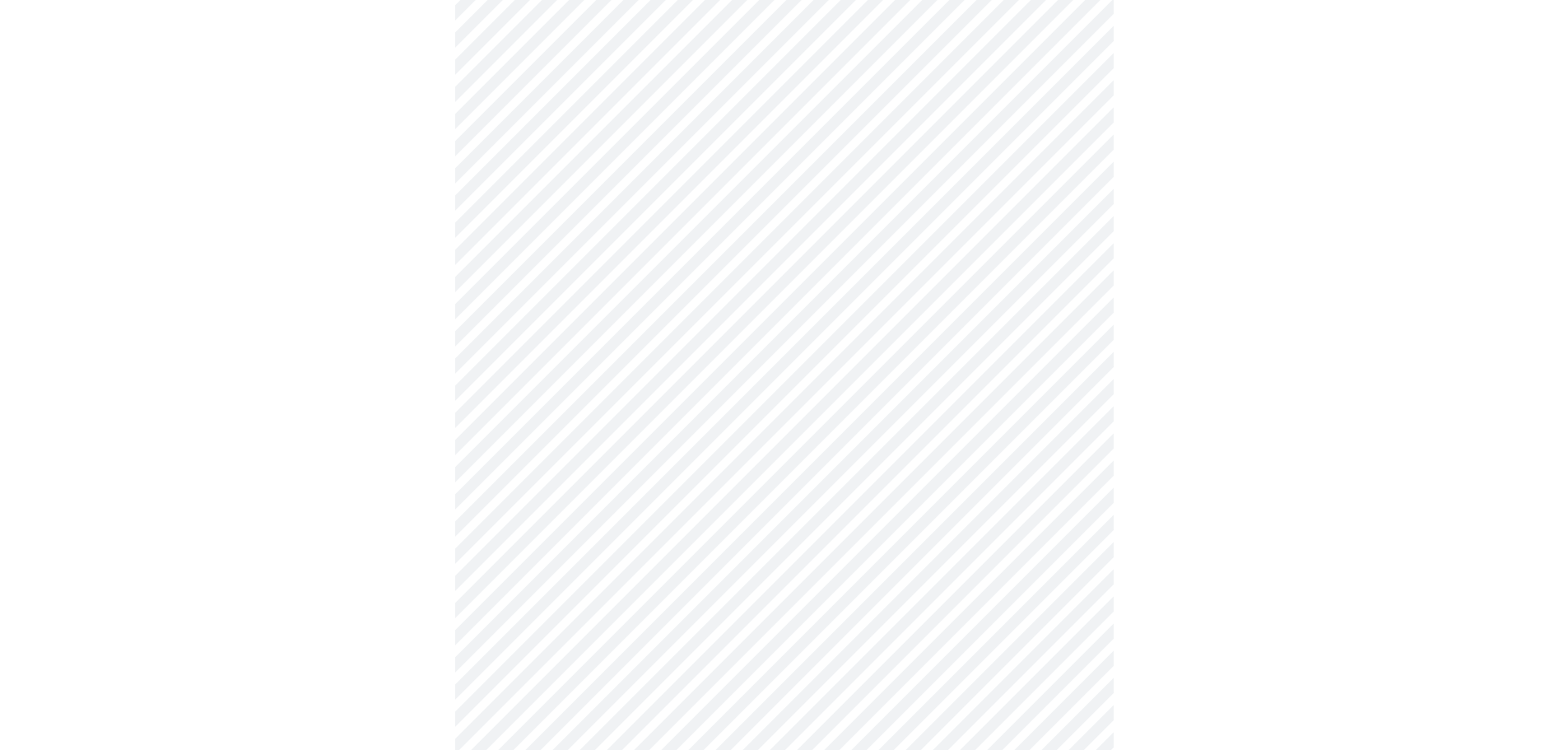
scroll to position [988, 0]
click at [616, 262] on body "MyMenopauseRx Appointments Messaging Labs Uploads Medications Community Refer a…" at bounding box center [790, 44] width 1567 height 2052
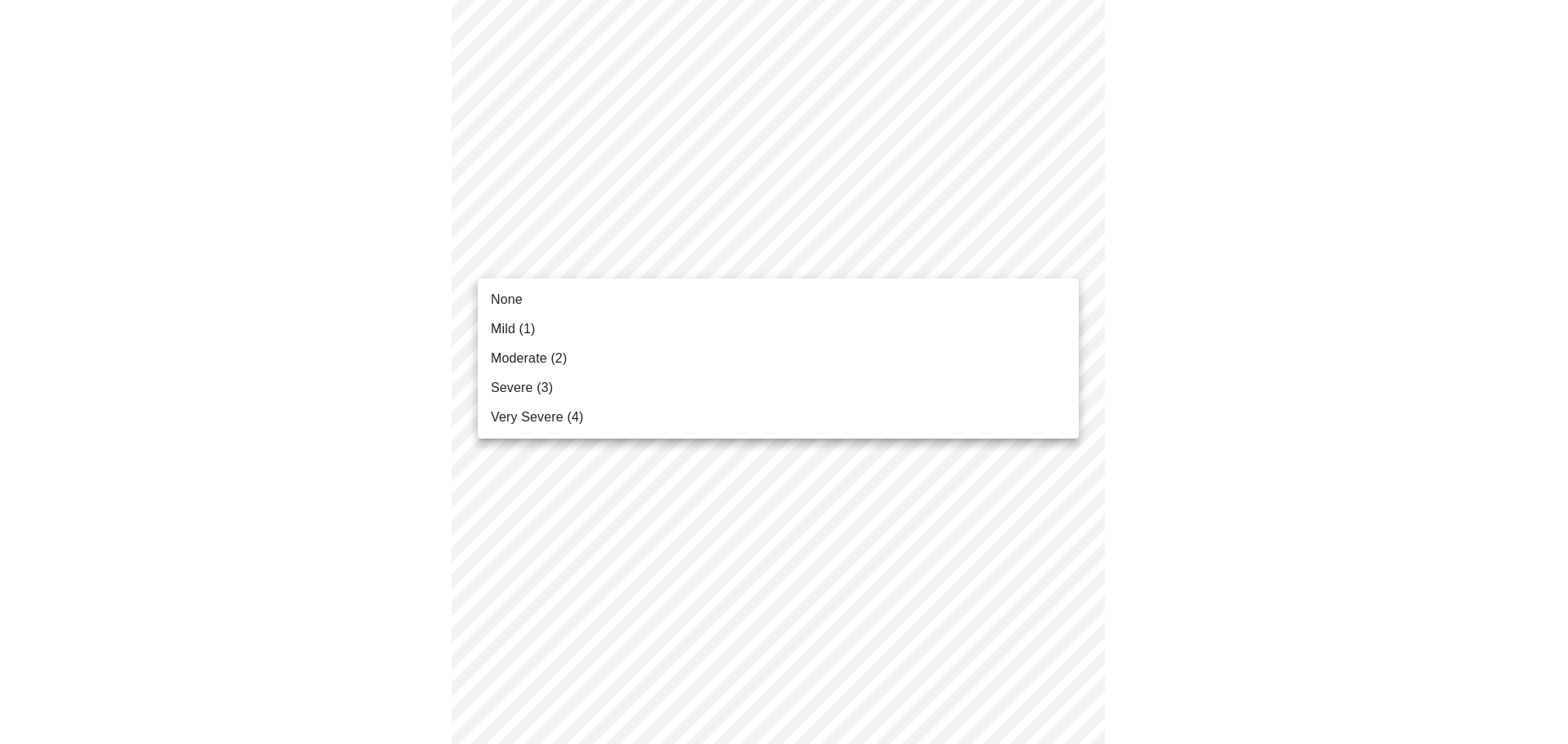
click at [579, 354] on li "Moderate (2)" at bounding box center [778, 358] width 602 height 29
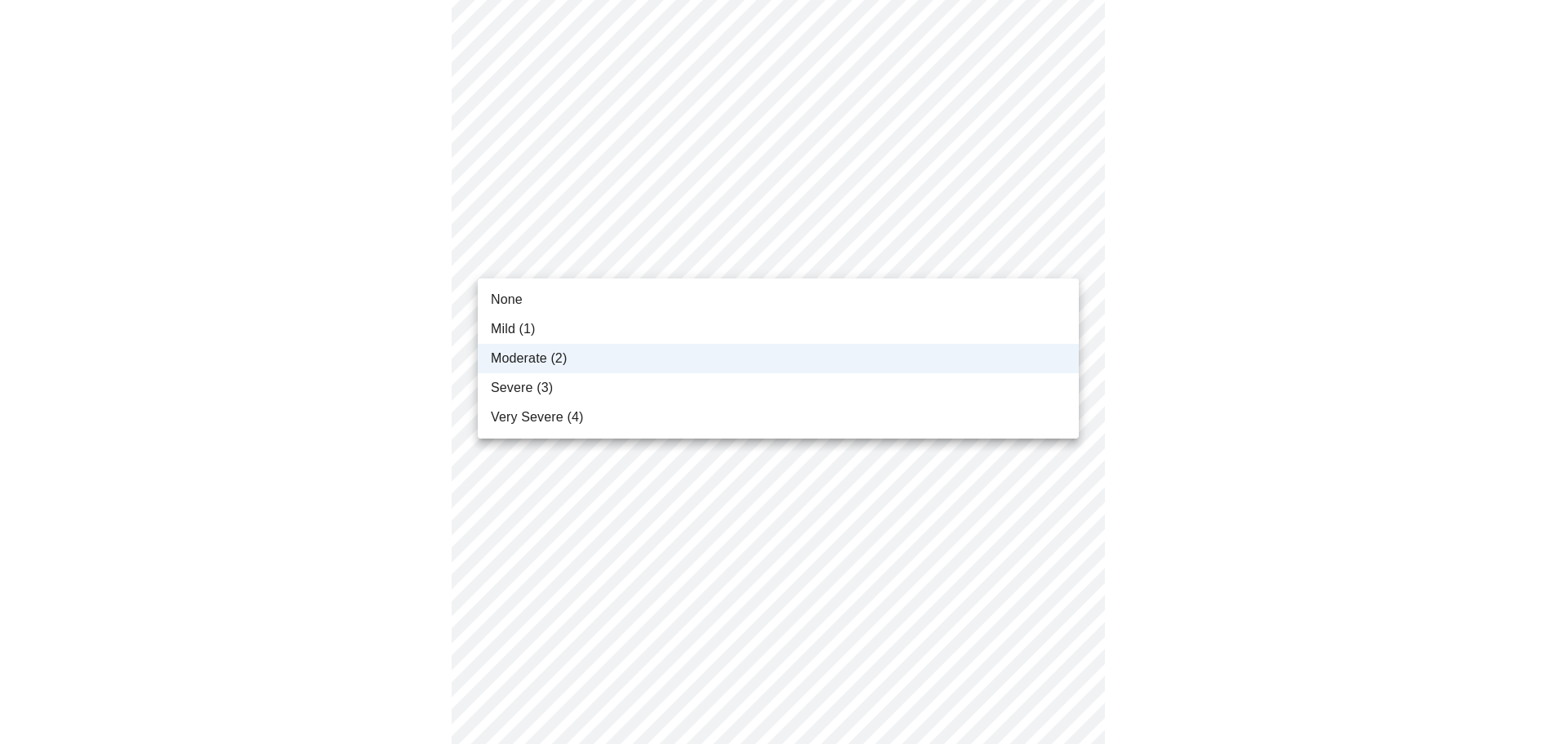
click at [593, 259] on body "MyMenopauseRx Appointments Messaging Labs Uploads Medications Community Refer a…" at bounding box center [784, 32] width 1555 height 2013
click at [572, 381] on li "Severe (3)" at bounding box center [778, 388] width 602 height 29
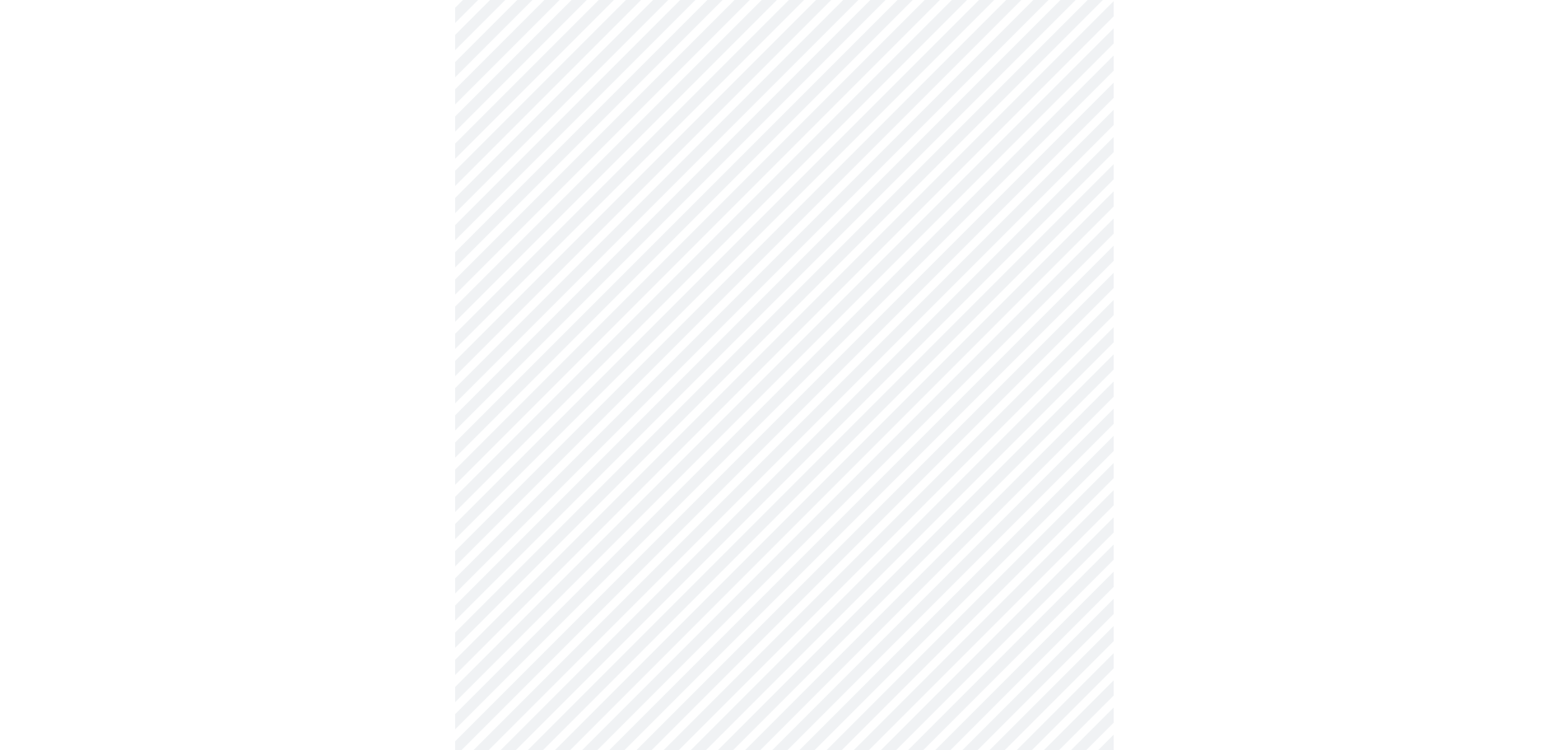
scroll to position [1153, 0]
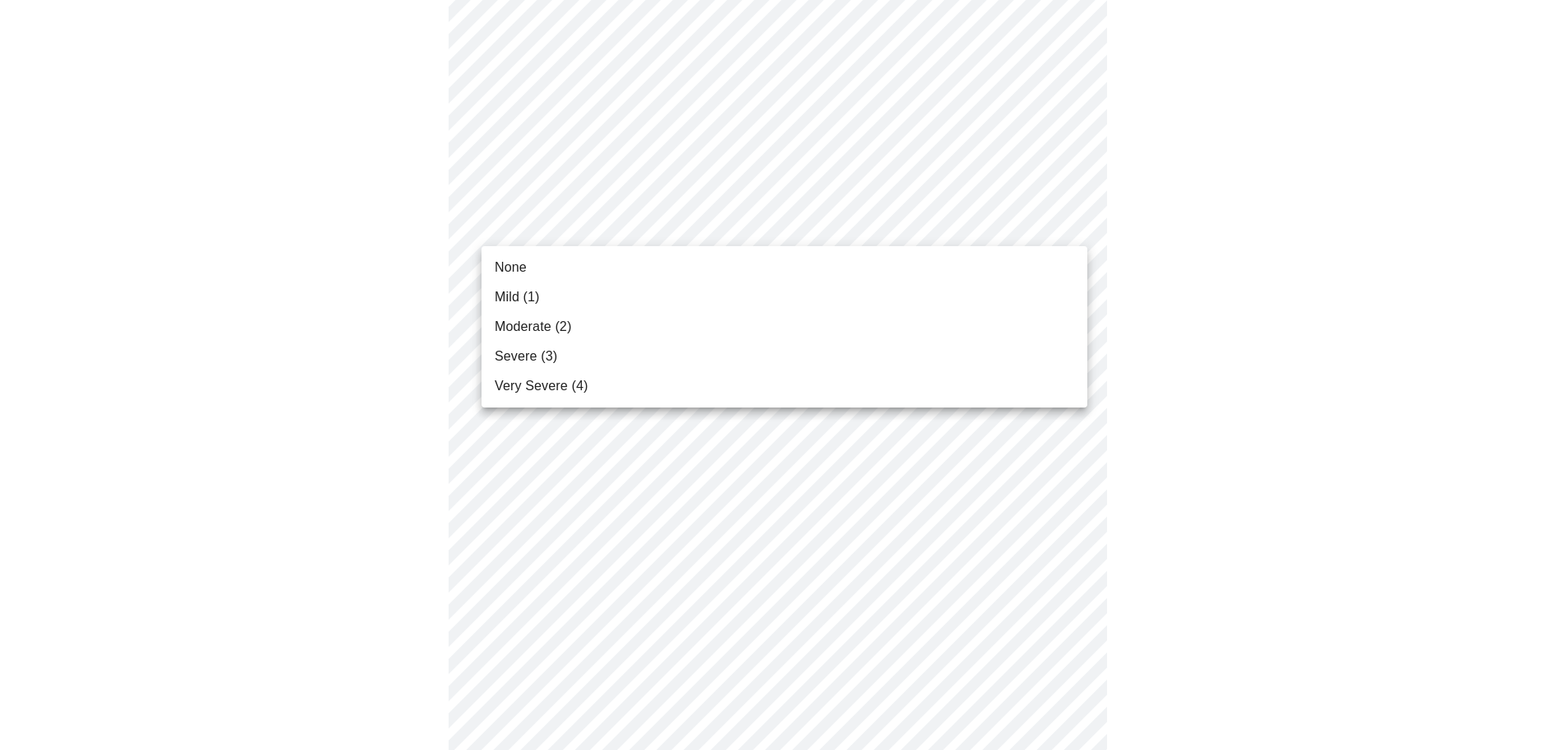
click at [571, 268] on li "None" at bounding box center [784, 267] width 606 height 30
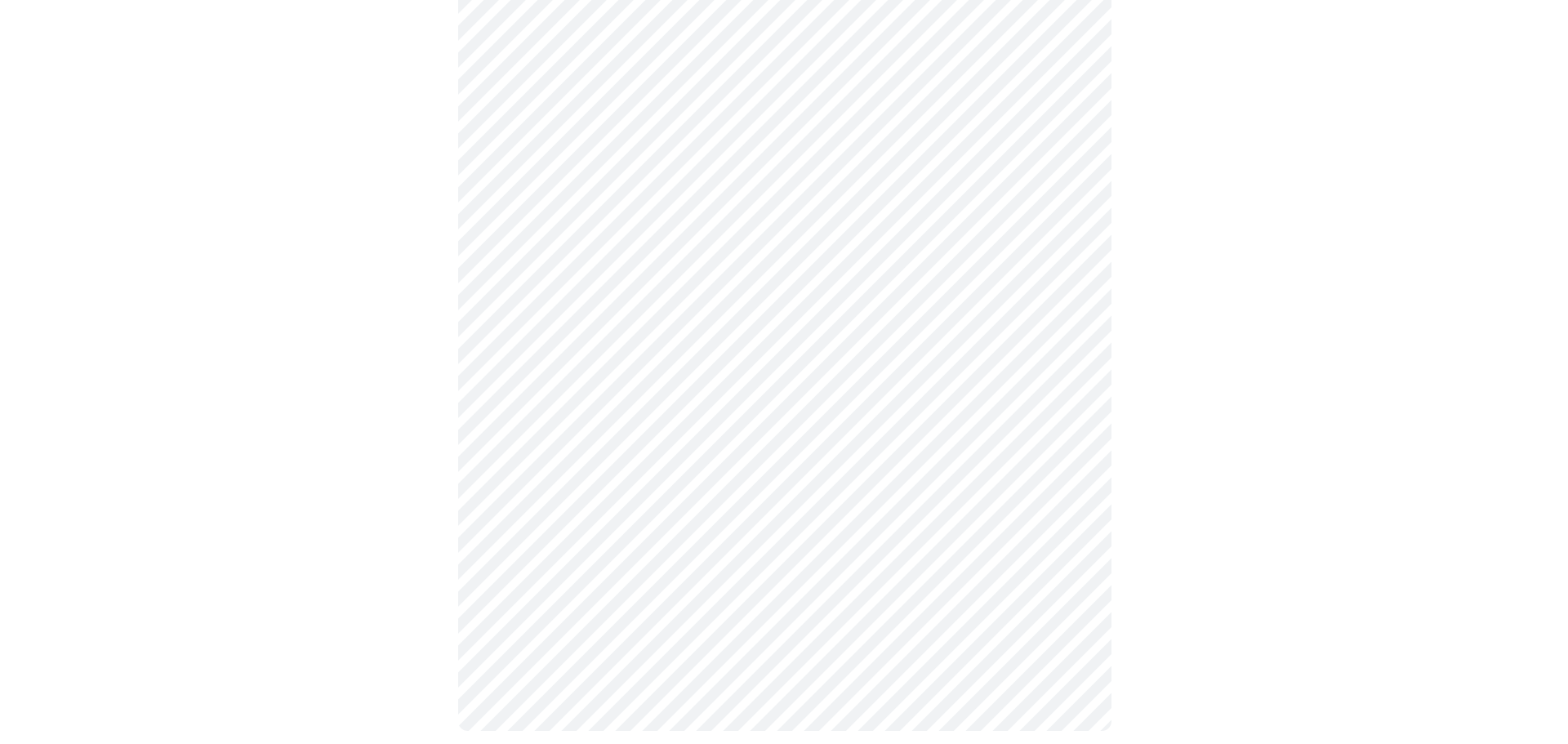
scroll to position [1246, 0]
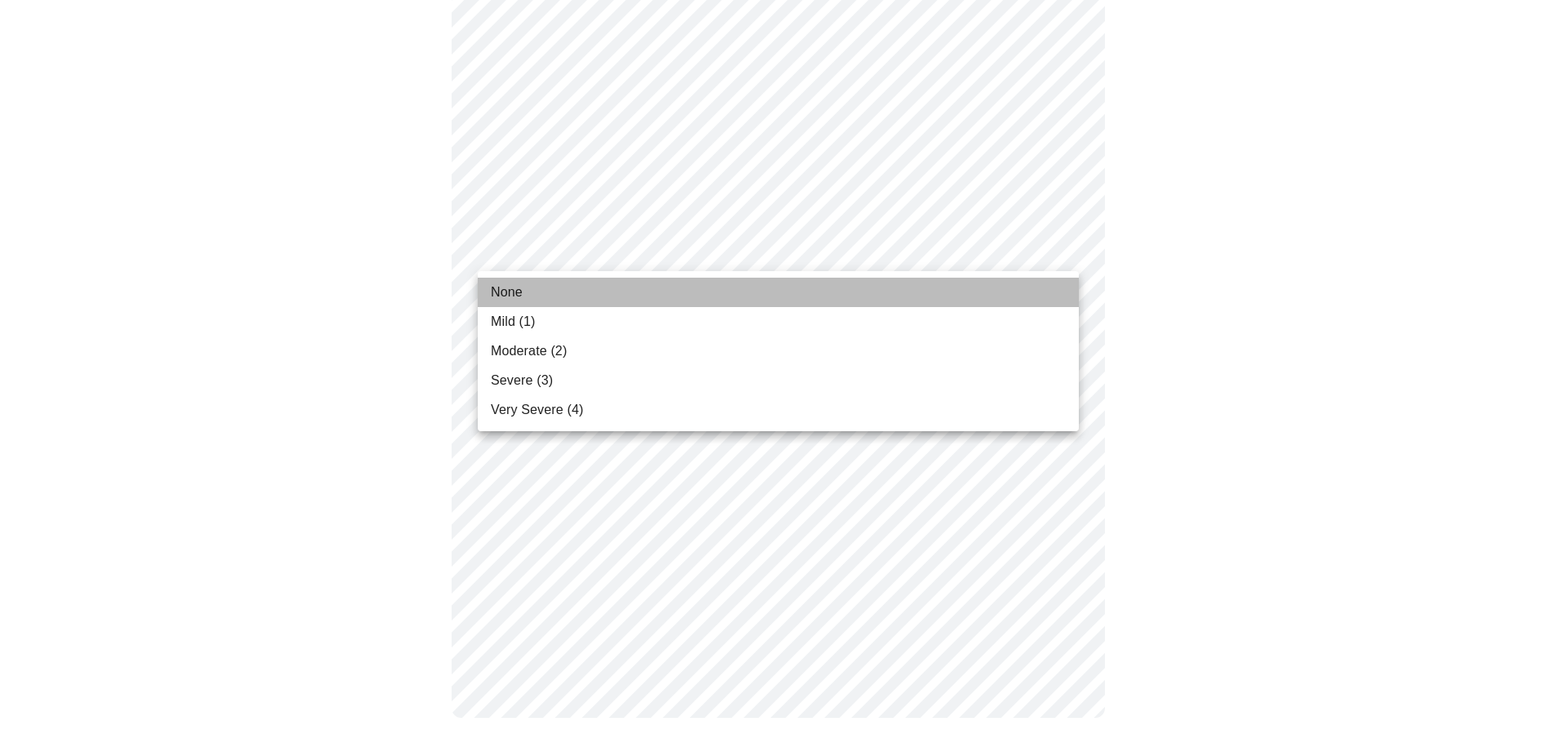
click at [604, 290] on li "None" at bounding box center [778, 292] width 602 height 29
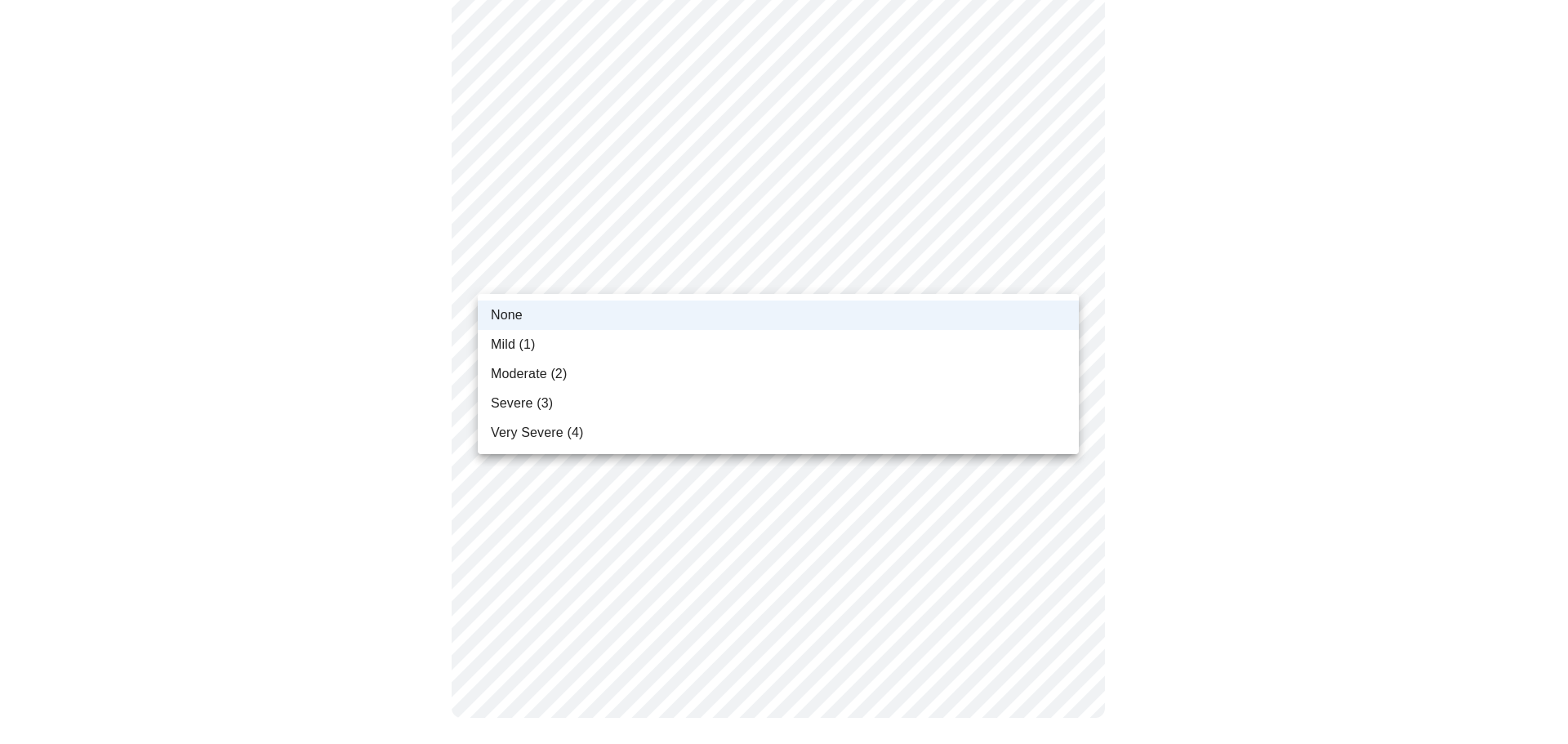
click at [585, 357] on li "Mild (1)" at bounding box center [778, 345] width 602 height 29
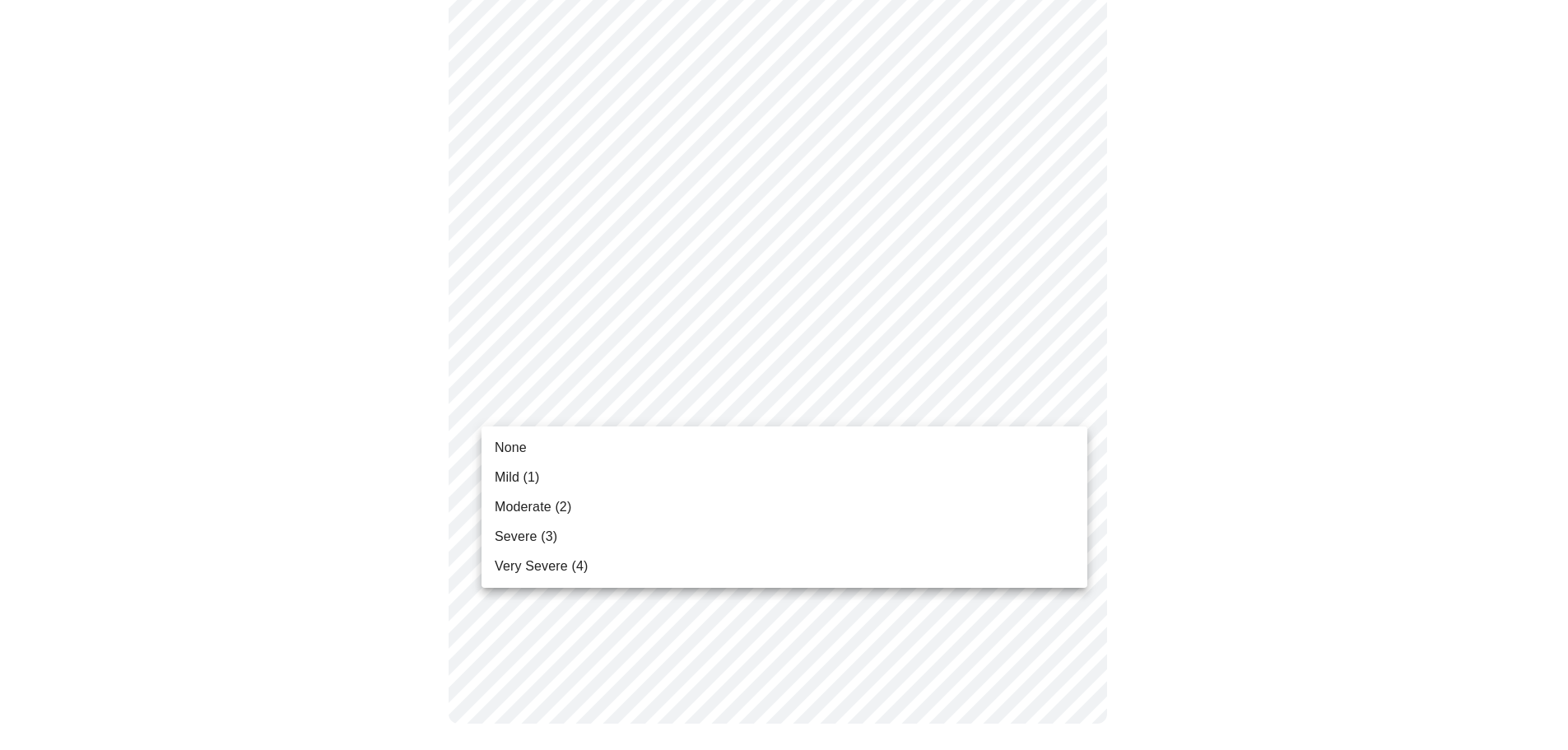
click at [574, 537] on li "Severe (3)" at bounding box center [784, 537] width 606 height 30
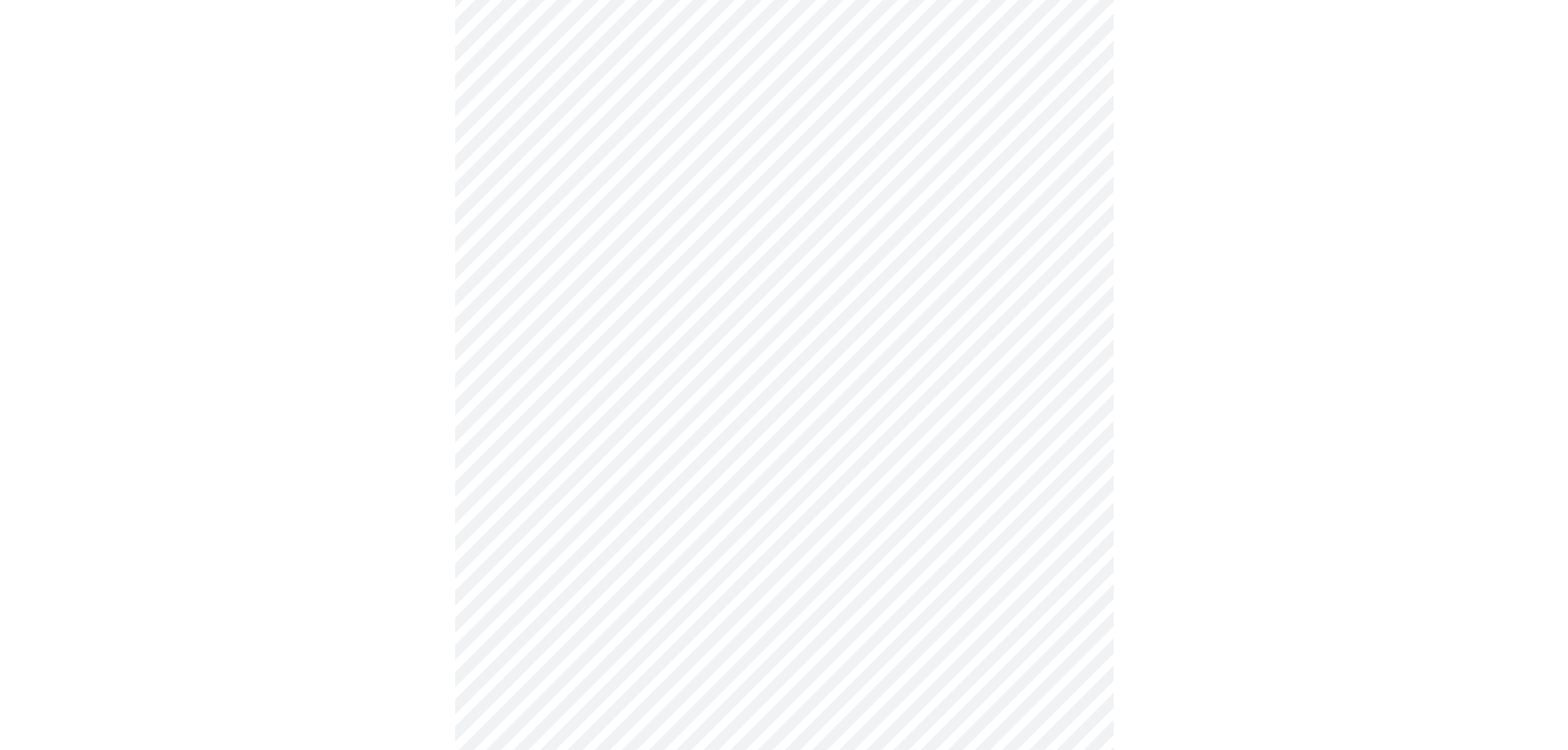
scroll to position [633, 0]
click at [633, 125] on body "MyMenopauseRx Appointments Messaging Labs Uploads Medications Community Refer a…" at bounding box center [784, 353] width 1555 height 1960
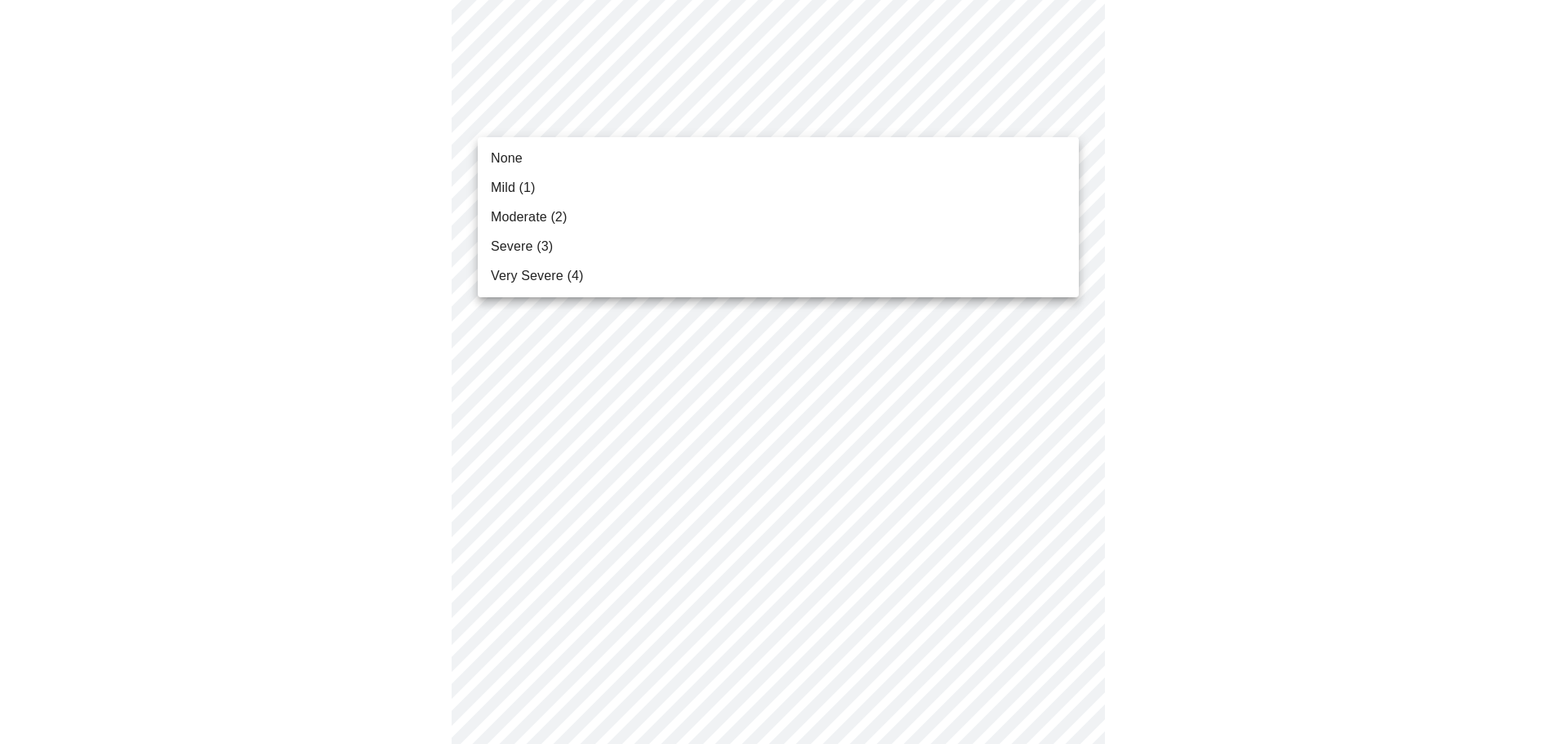
click at [598, 157] on li "None" at bounding box center [778, 159] width 602 height 29
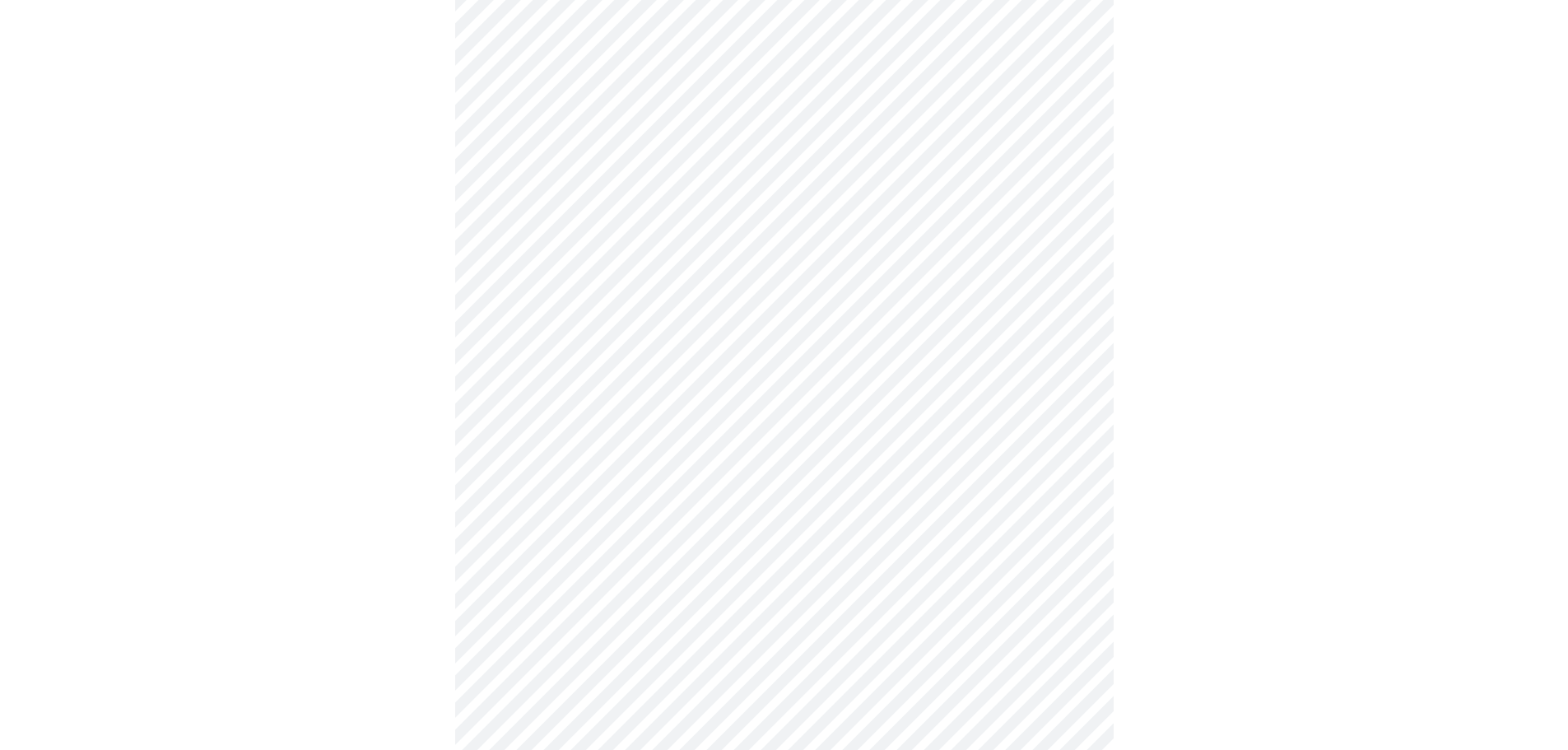
scroll to position [494, 0]
click at [615, 445] on body "MyMenopauseRx Appointments Messaging Labs Uploads Medications Community Refer a…" at bounding box center [784, 291] width 1555 height 1559
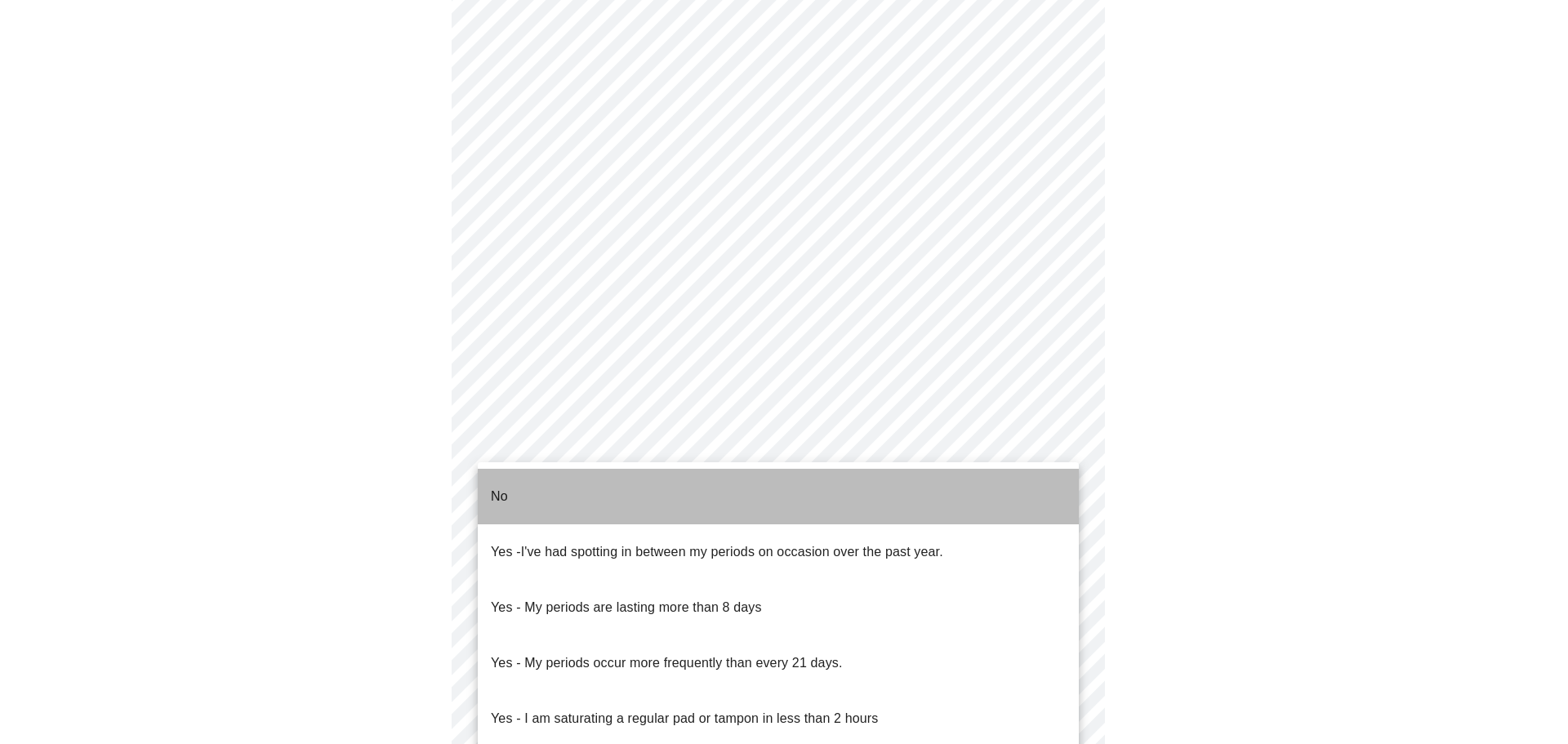
click at [593, 486] on li "No" at bounding box center [778, 497] width 602 height 56
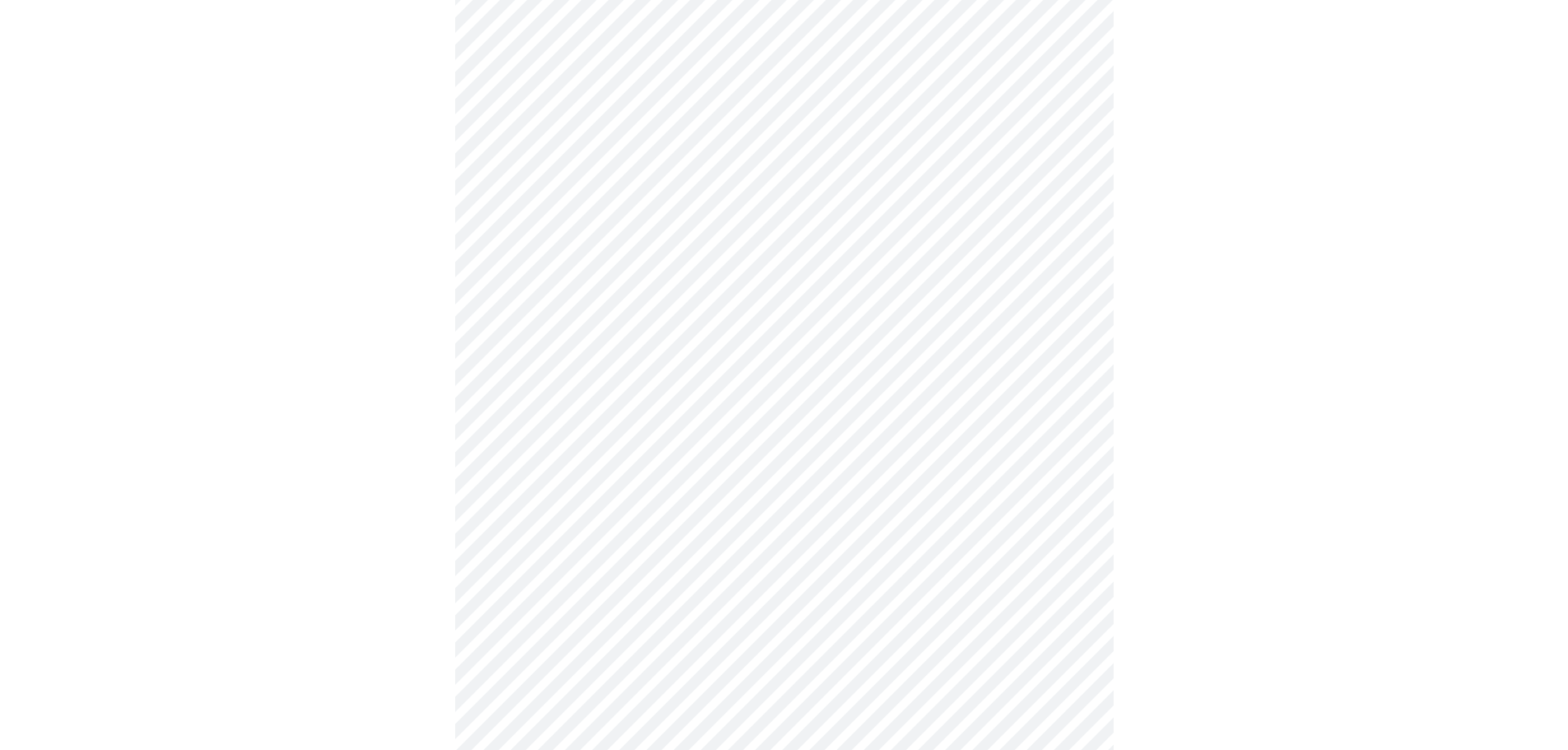
scroll to position [658, 0]
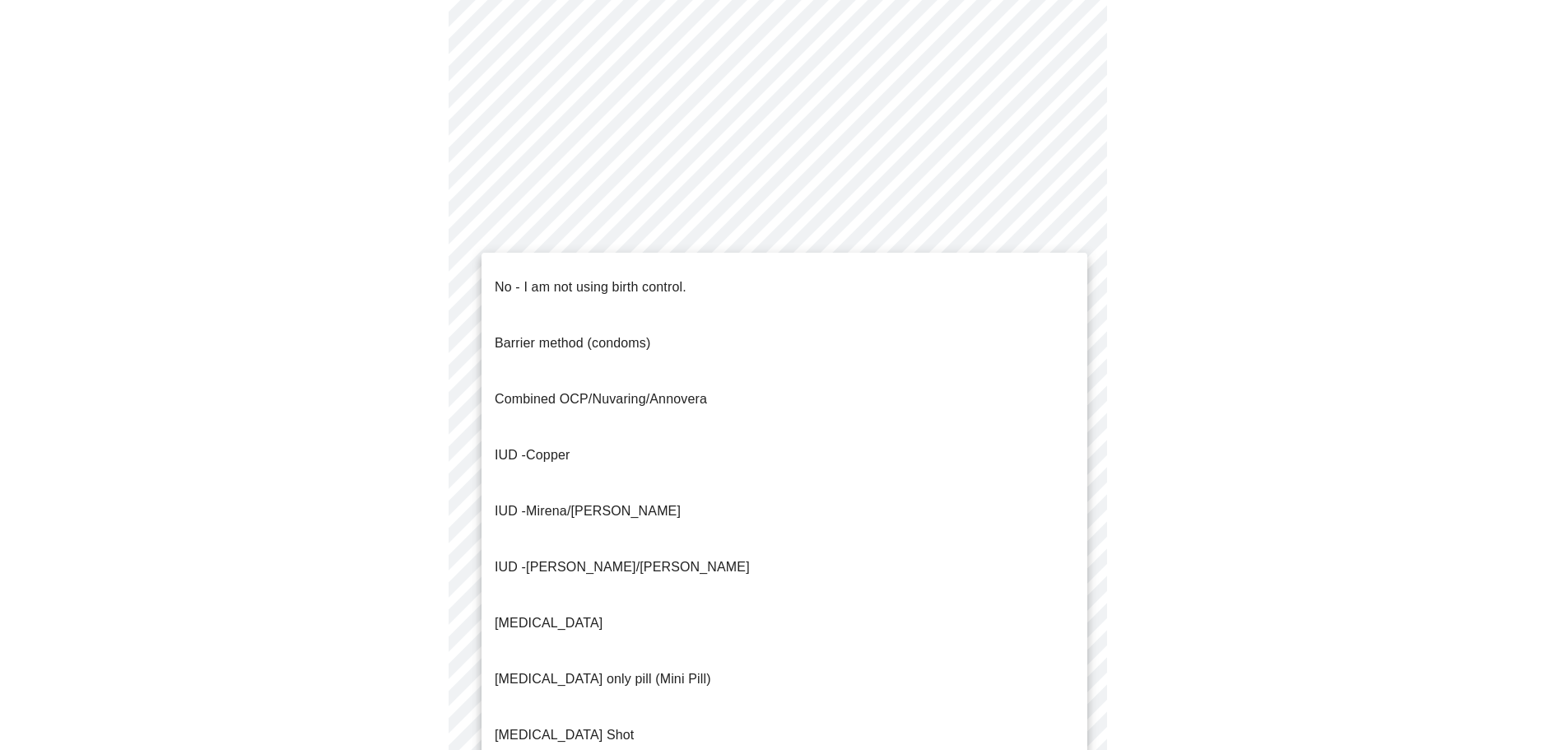
click at [614, 407] on body "MyMenopauseRx Appointments Messaging Labs Uploads Medications Community Refer a…" at bounding box center [784, 122] width 1555 height 1549
click at [628, 277] on p "No - I am not using birth control." at bounding box center [591, 287] width 192 height 20
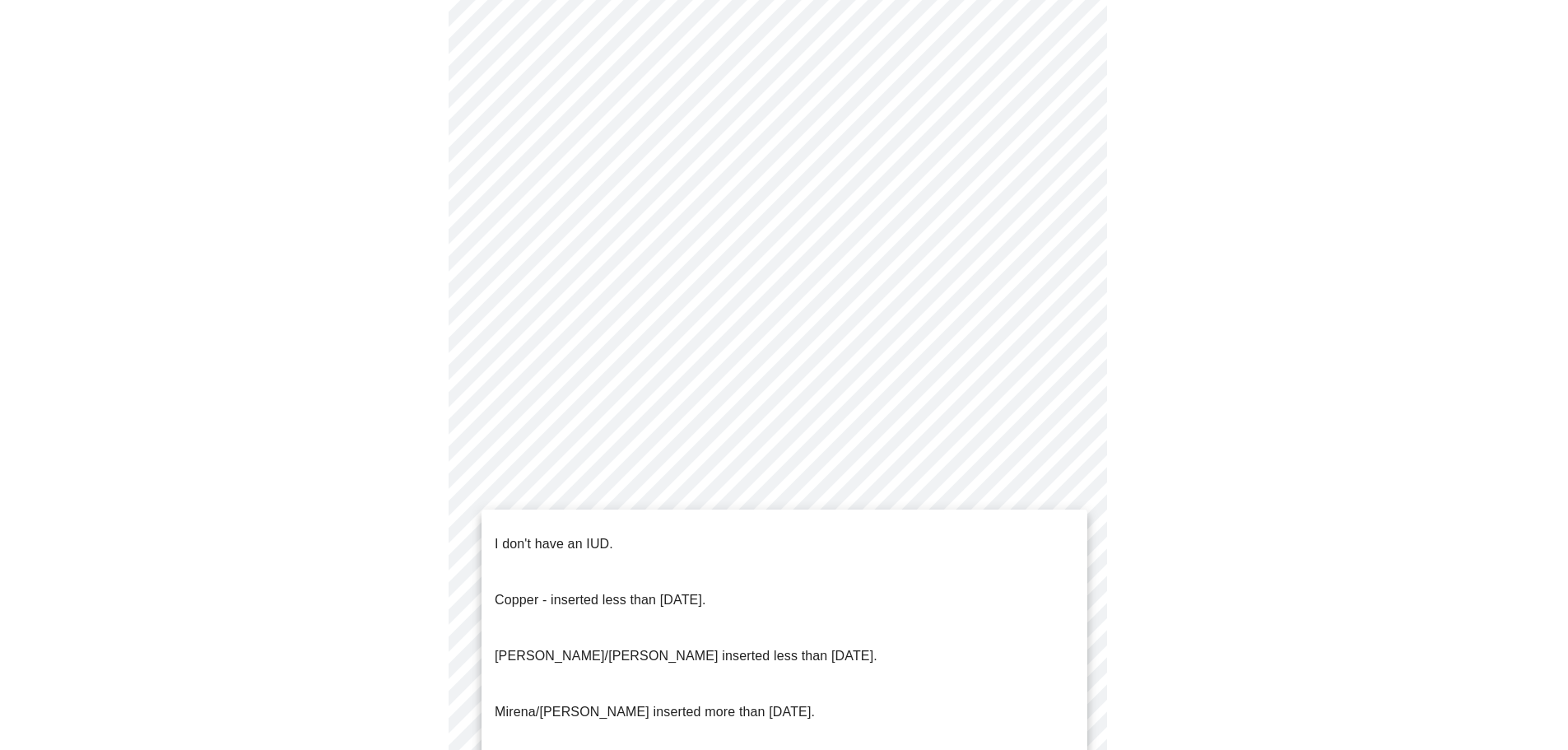
click at [658, 518] on body "MyMenopauseRx Appointments Messaging Labs Uploads Medications Community Refer a…" at bounding box center [784, 117] width 1555 height 1539
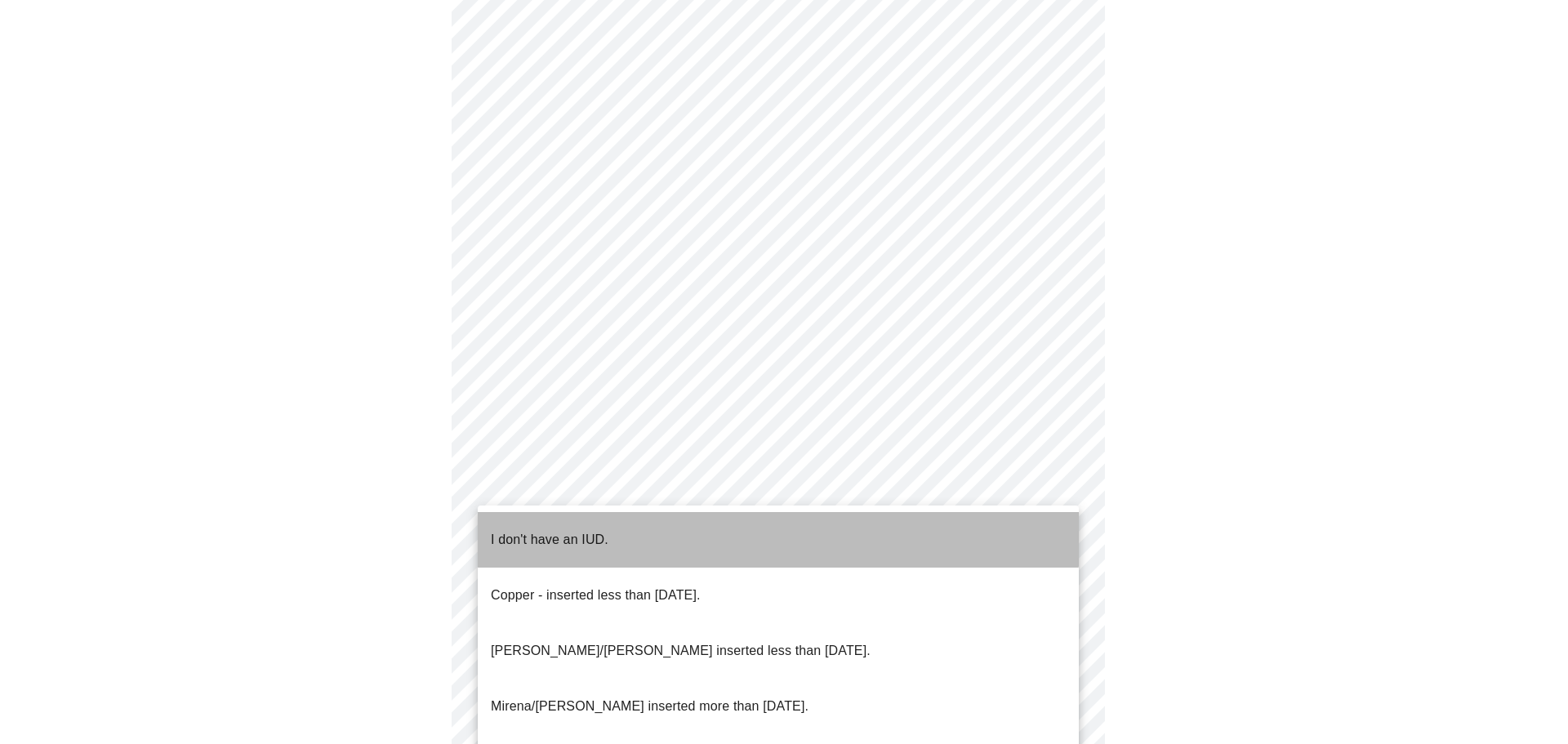
click at [602, 530] on p "I don't have an IUD." at bounding box center [550, 540] width 118 height 20
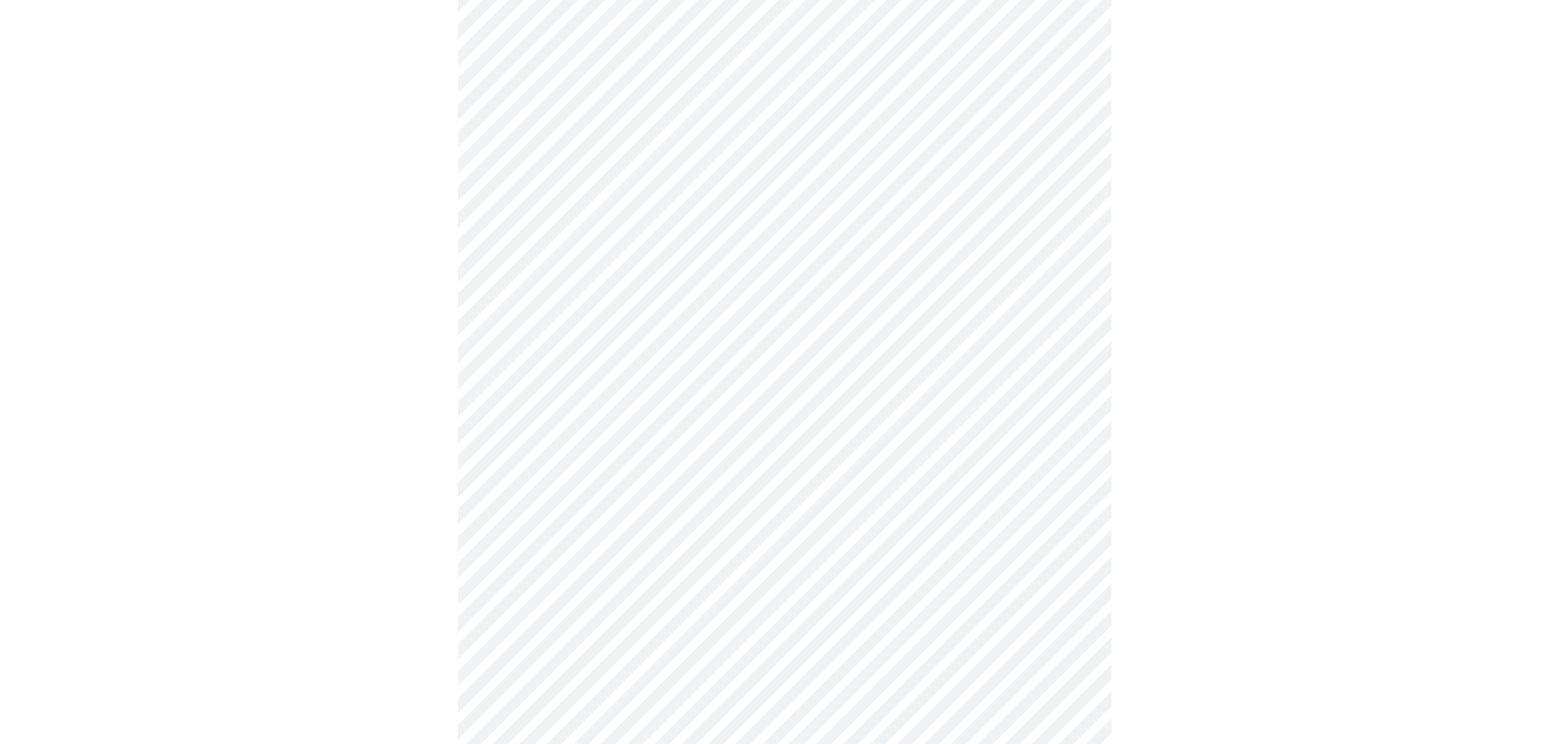
scroll to position [773, 0]
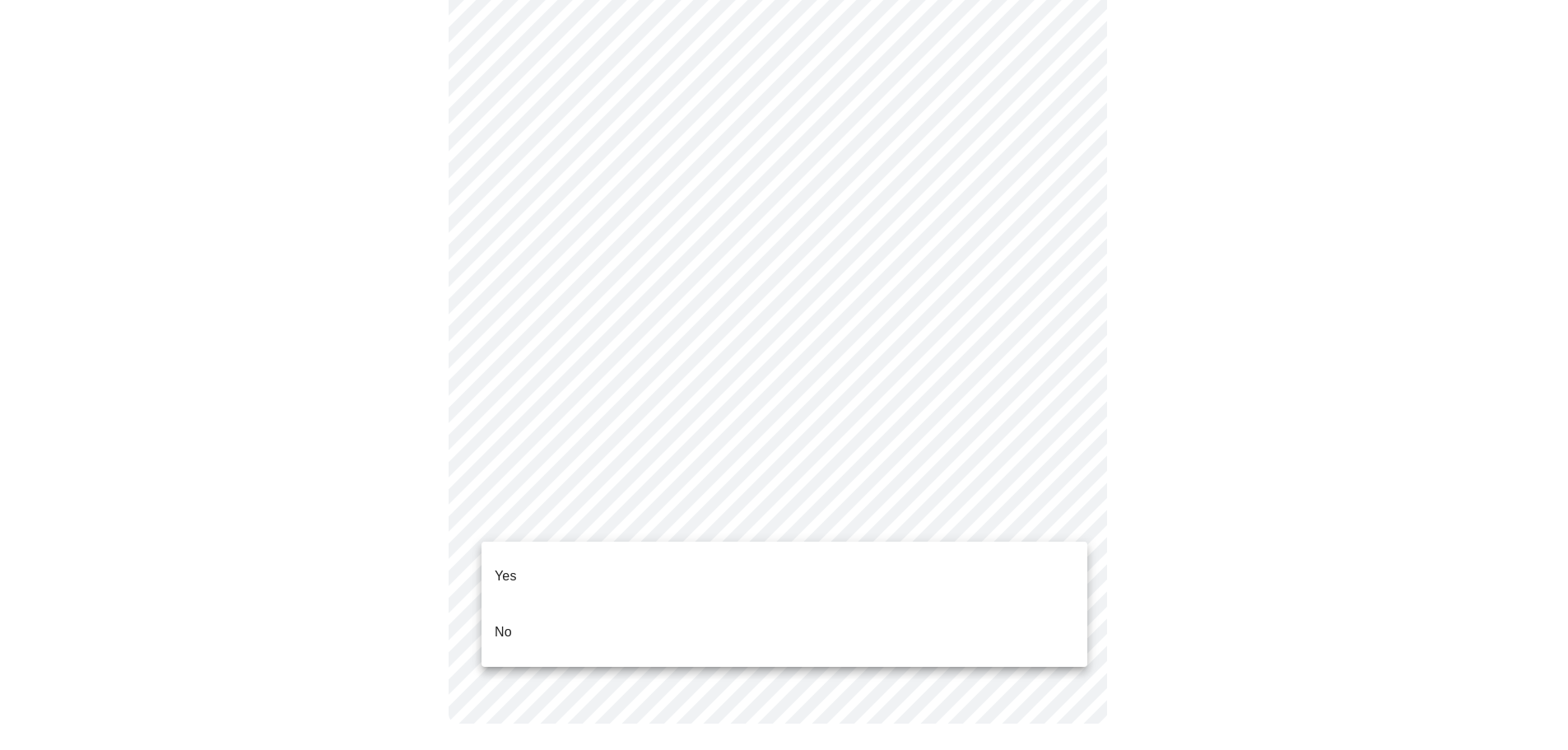
click at [591, 580] on li "Yes" at bounding box center [784, 577] width 606 height 56
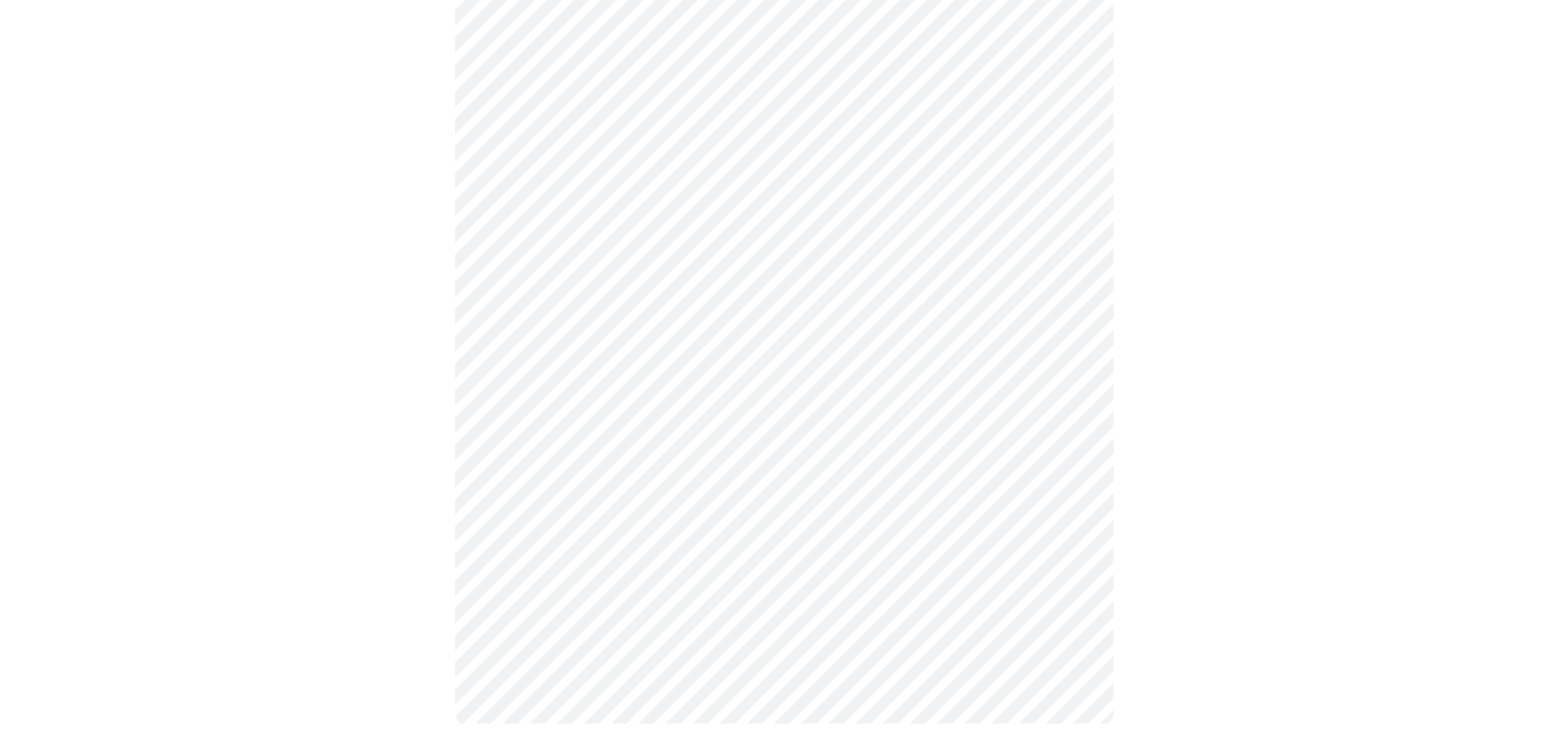
scroll to position [0, 0]
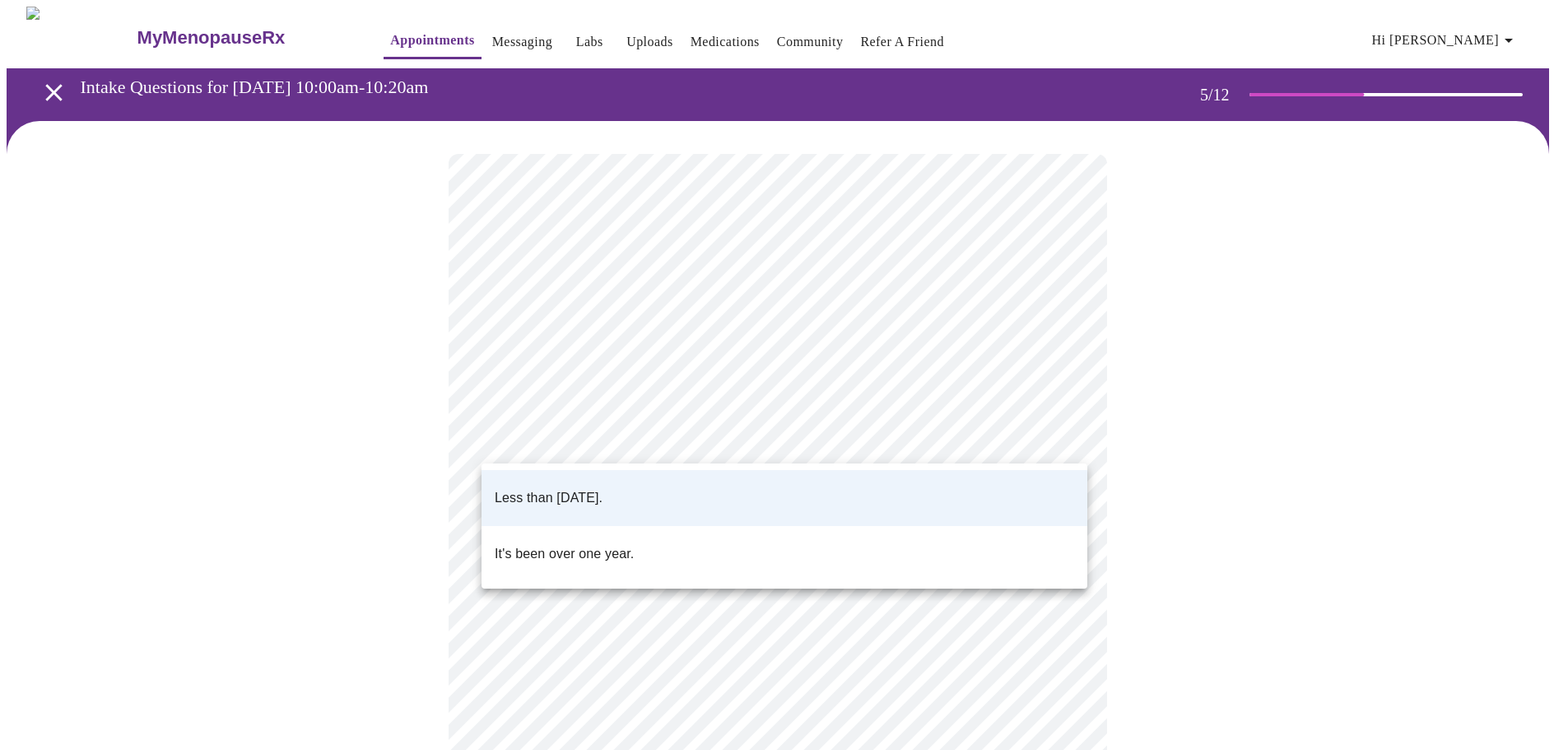
click at [573, 441] on body "MyMenopauseRx Appointments Messaging Labs Uploads Medications Community Refer a…" at bounding box center [784, 539] width 1555 height 1064
click at [583, 493] on p "Less than one year ago." at bounding box center [549, 498] width 108 height 20
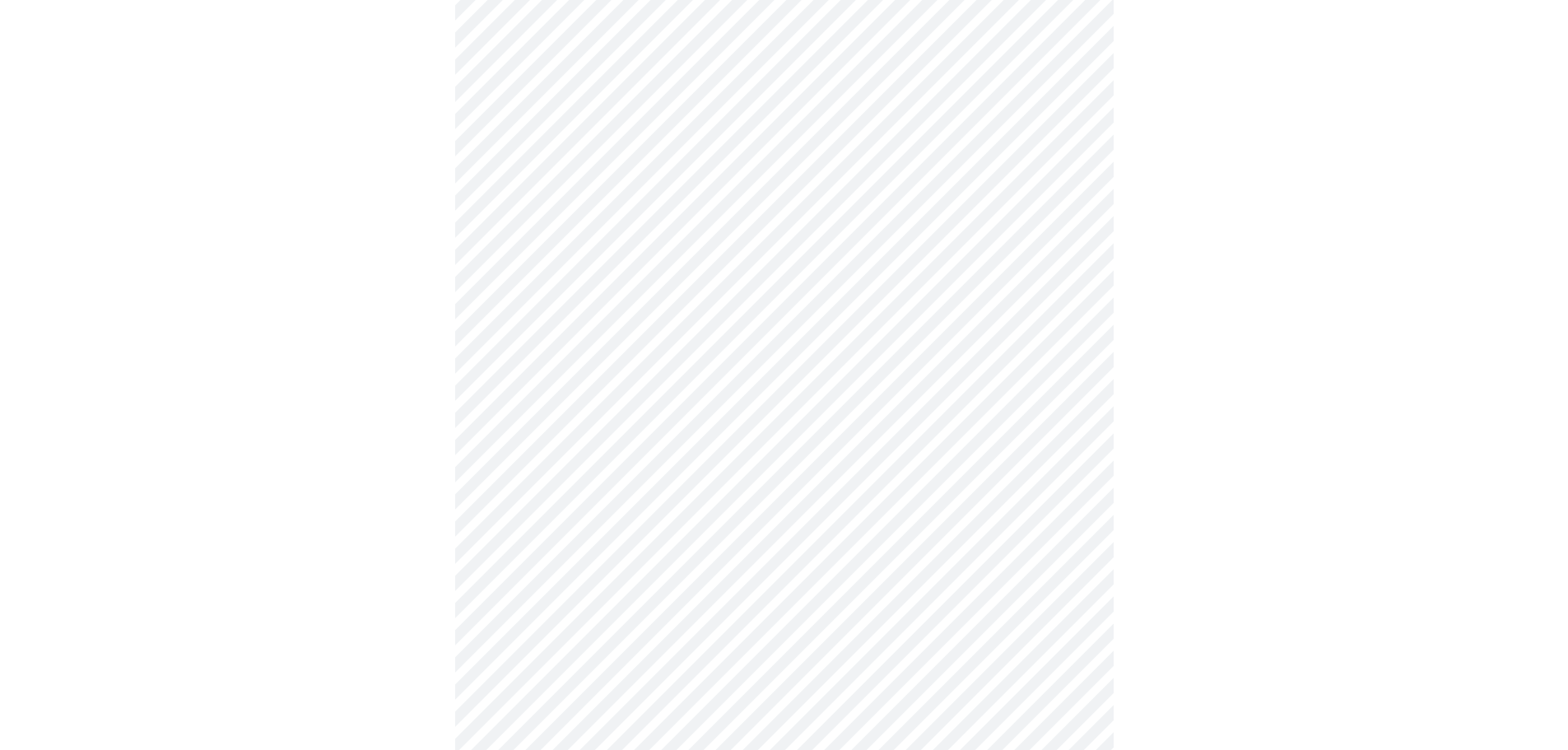
scroll to position [4200, 0]
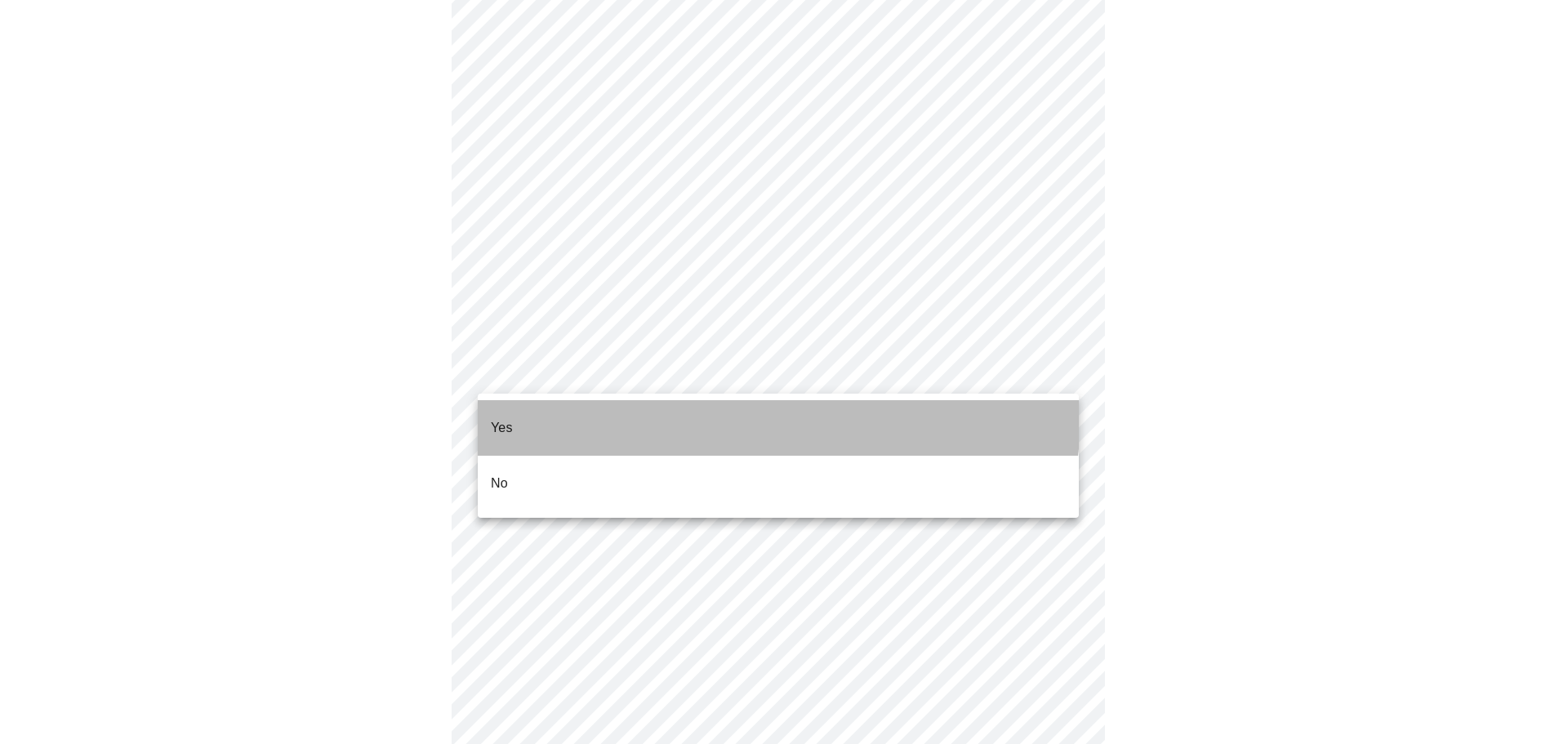
click at [723, 415] on li "Yes" at bounding box center [778, 428] width 602 height 56
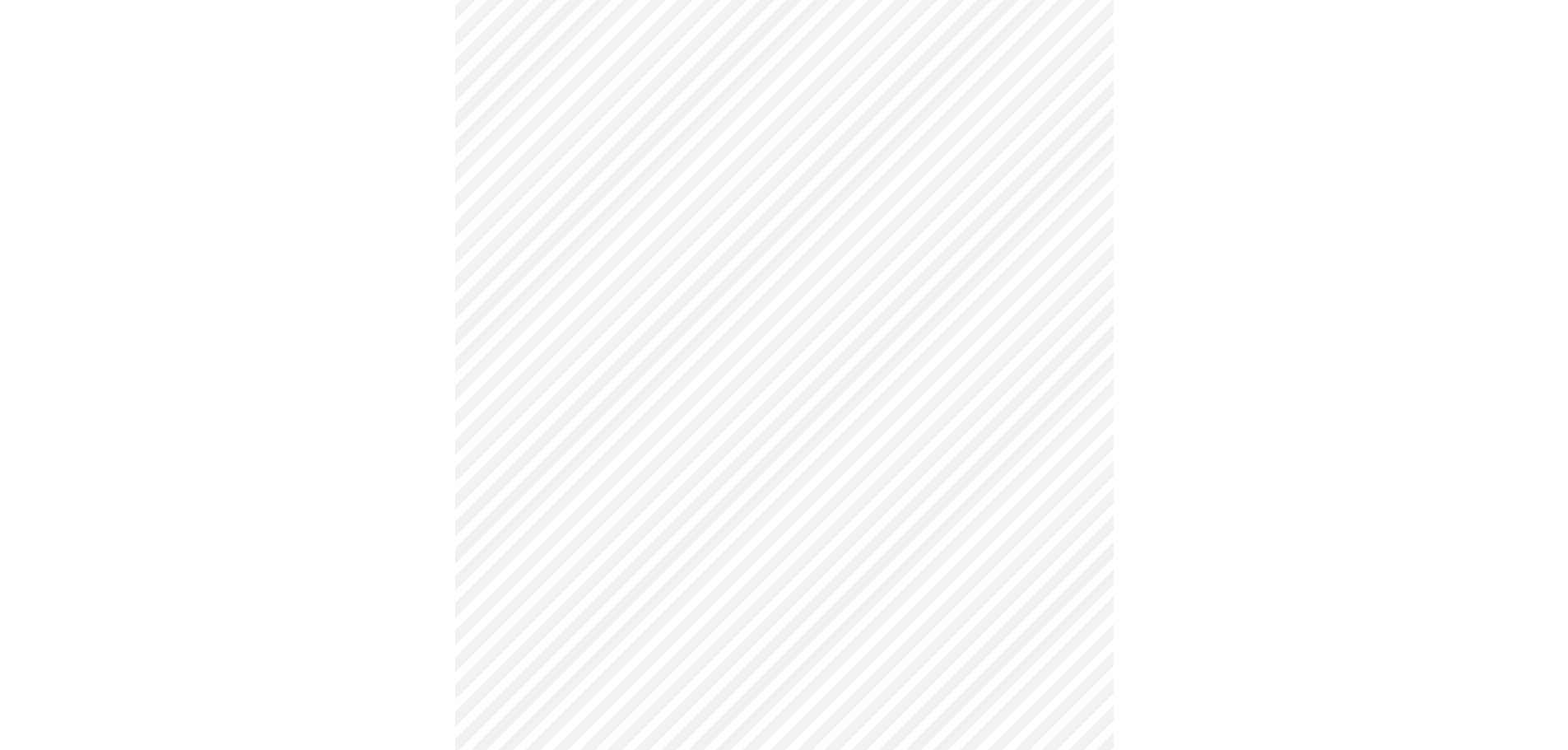
scroll to position [0, 0]
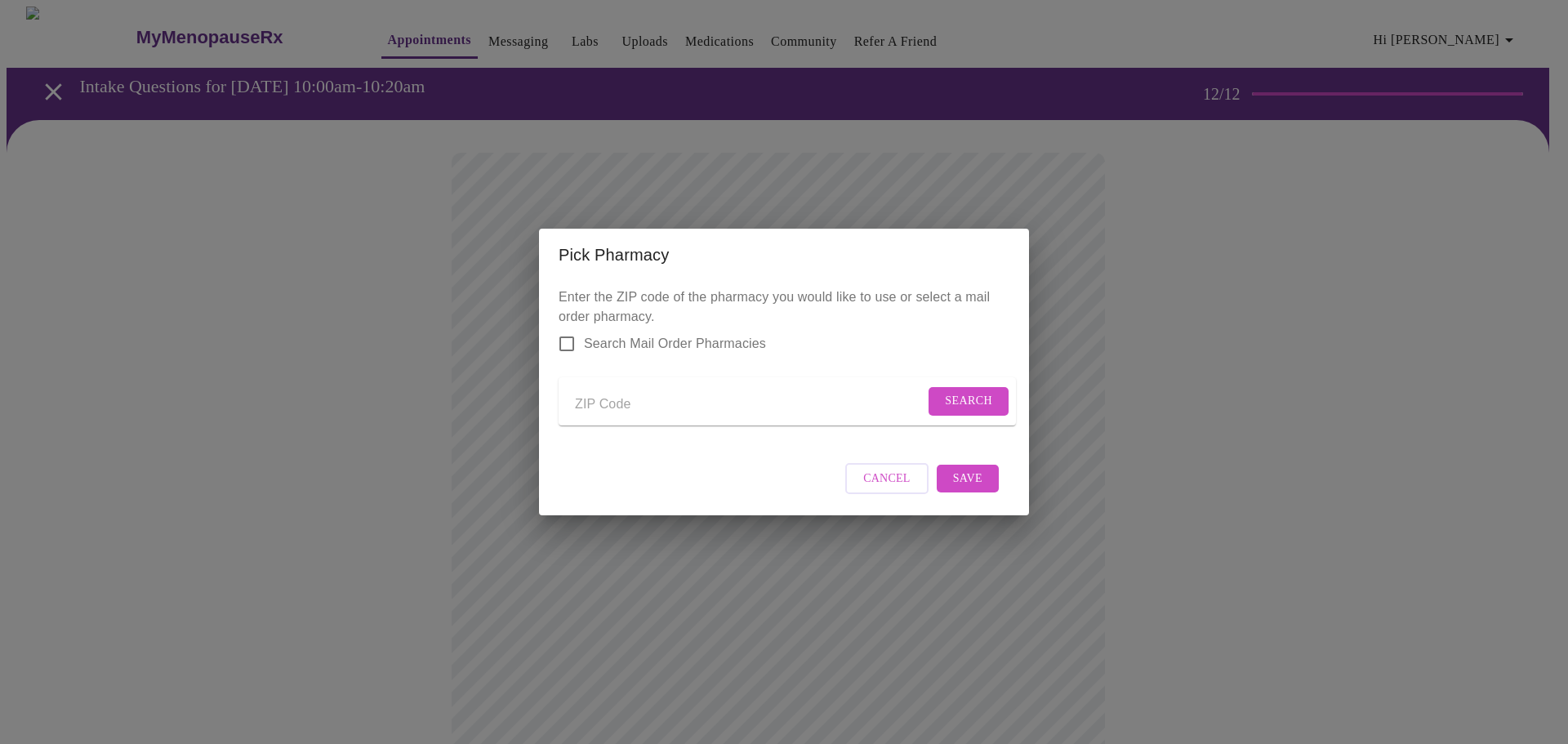
click at [429, 305] on div "Pick Pharmacy Enter the ZIP code of the pharmacy you would like to use or selec…" at bounding box center [784, 372] width 1568 height 744
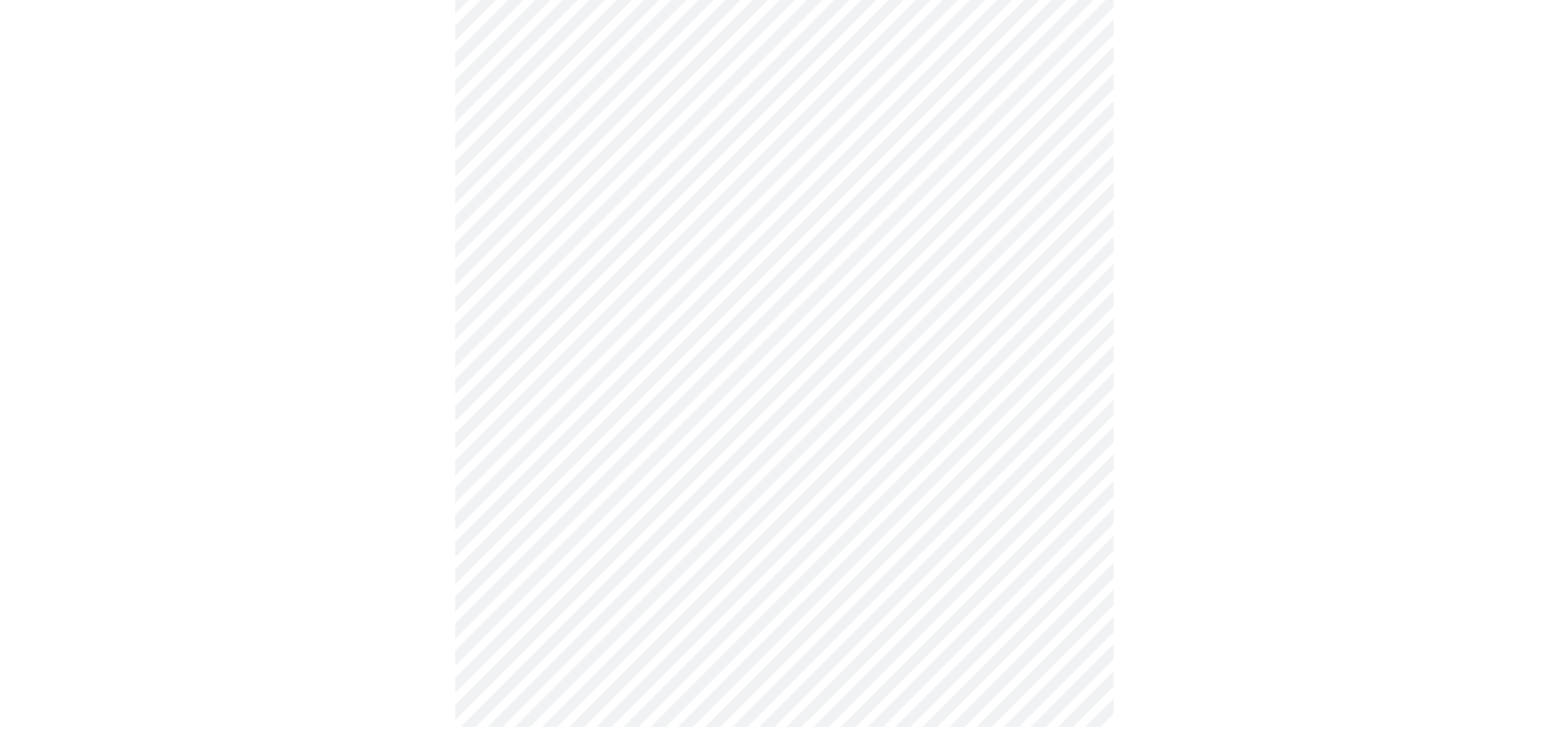
scroll to position [702, 0]
